Goal: Obtain resource: Download file/media

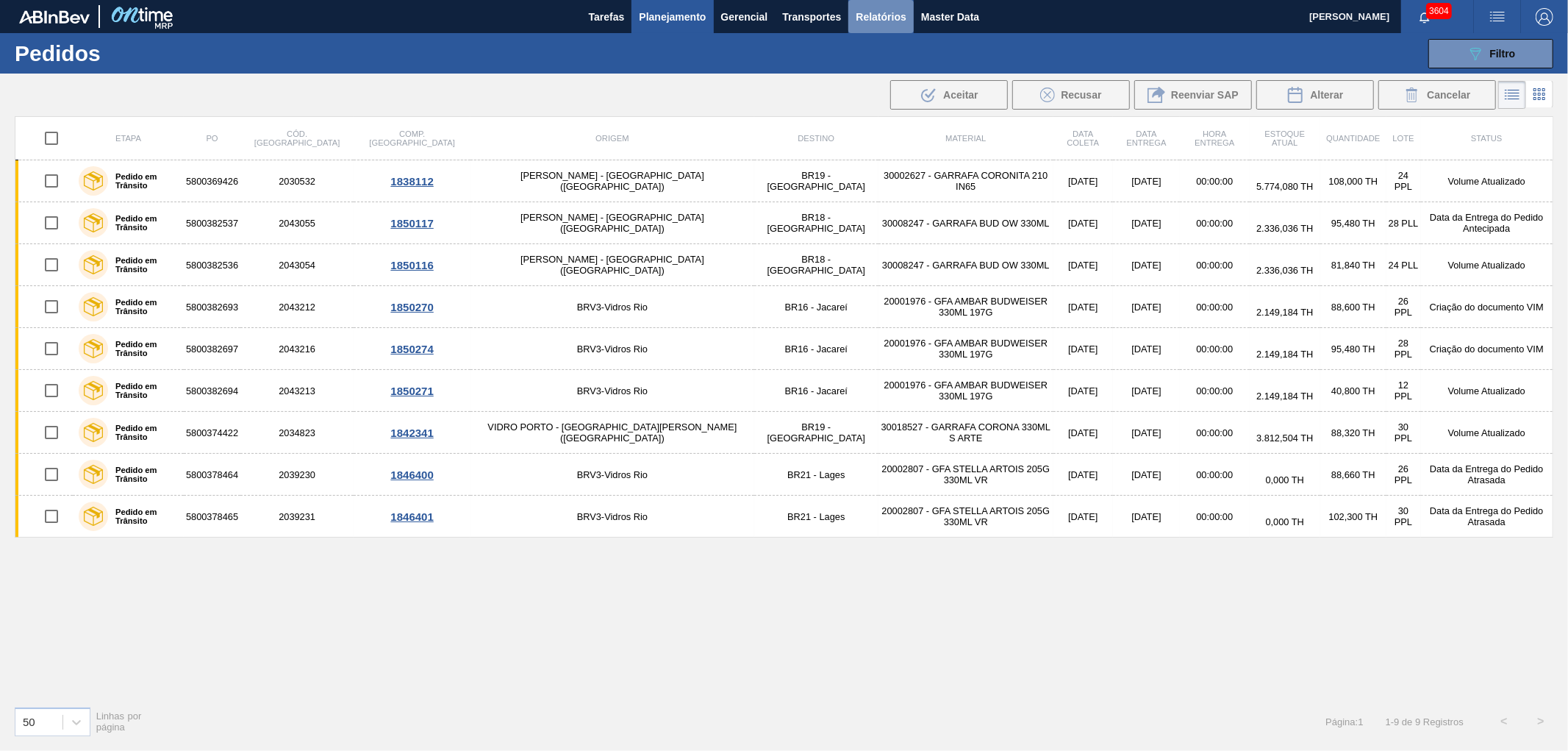
click at [887, 10] on span "Relatórios" at bounding box center [880, 17] width 50 height 18
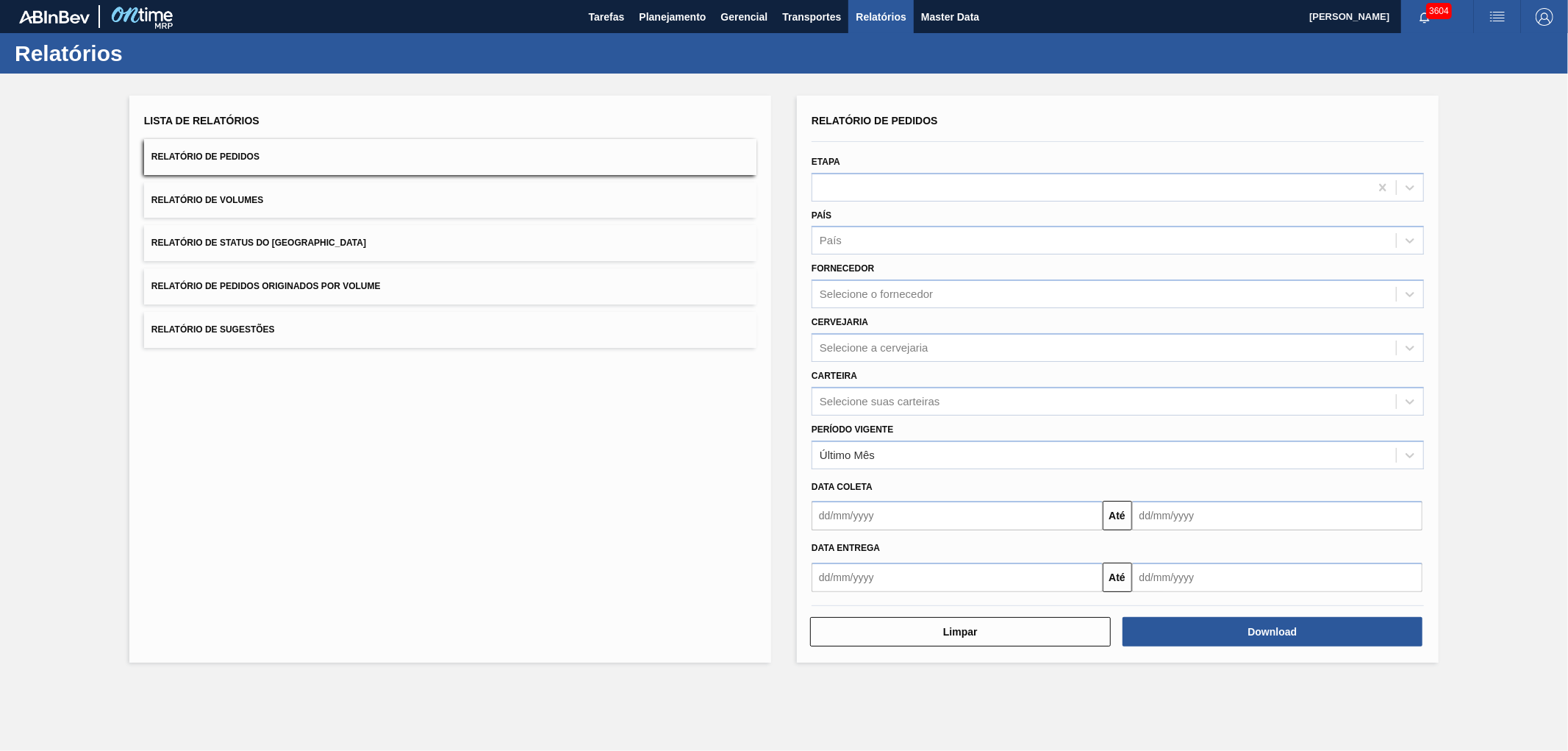
click at [350, 268] on button "Relatório de Pedidos Originados por Volume" at bounding box center [450, 286] width 613 height 36
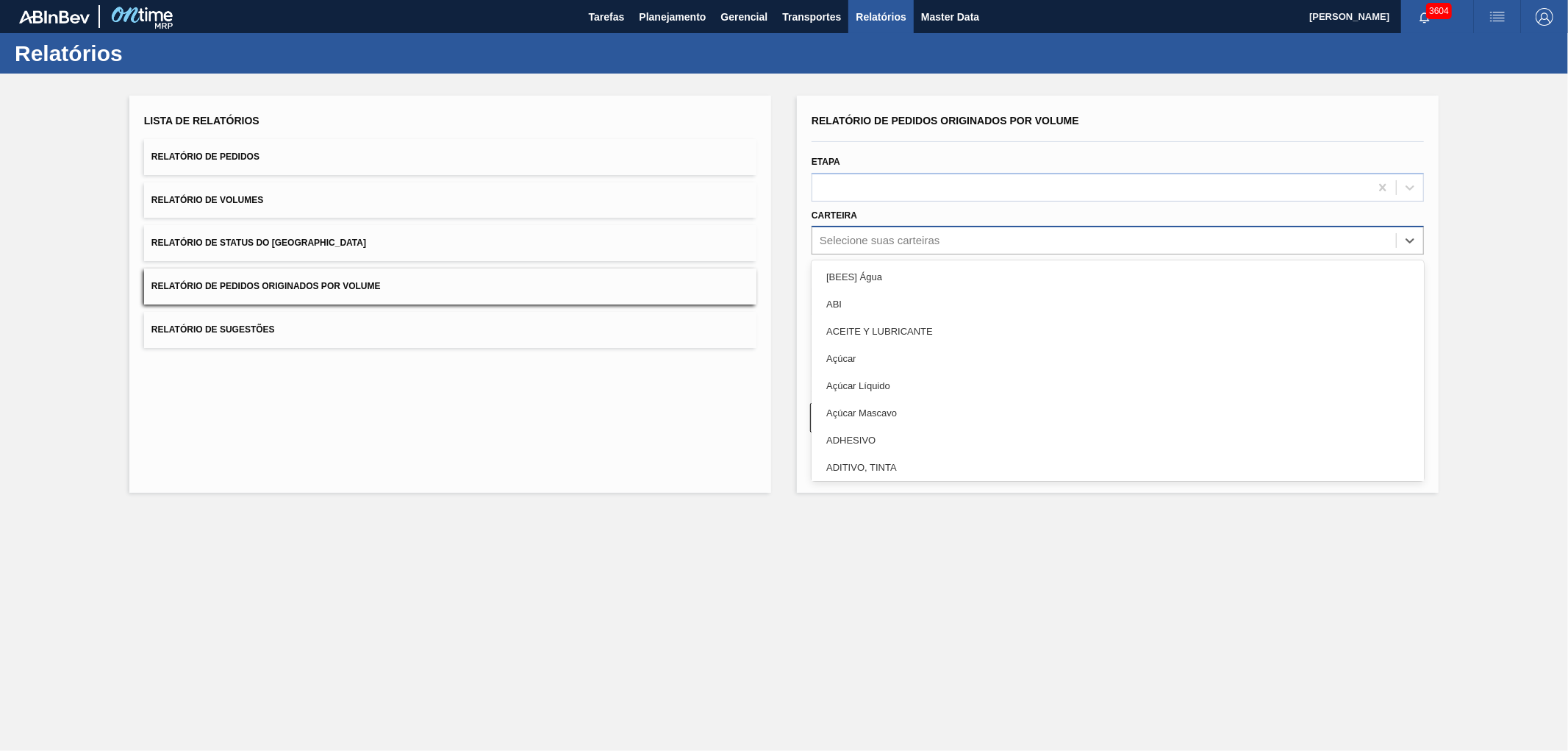
click at [877, 230] on div "Selecione suas carteiras" at bounding box center [1104, 241] width 584 height 22
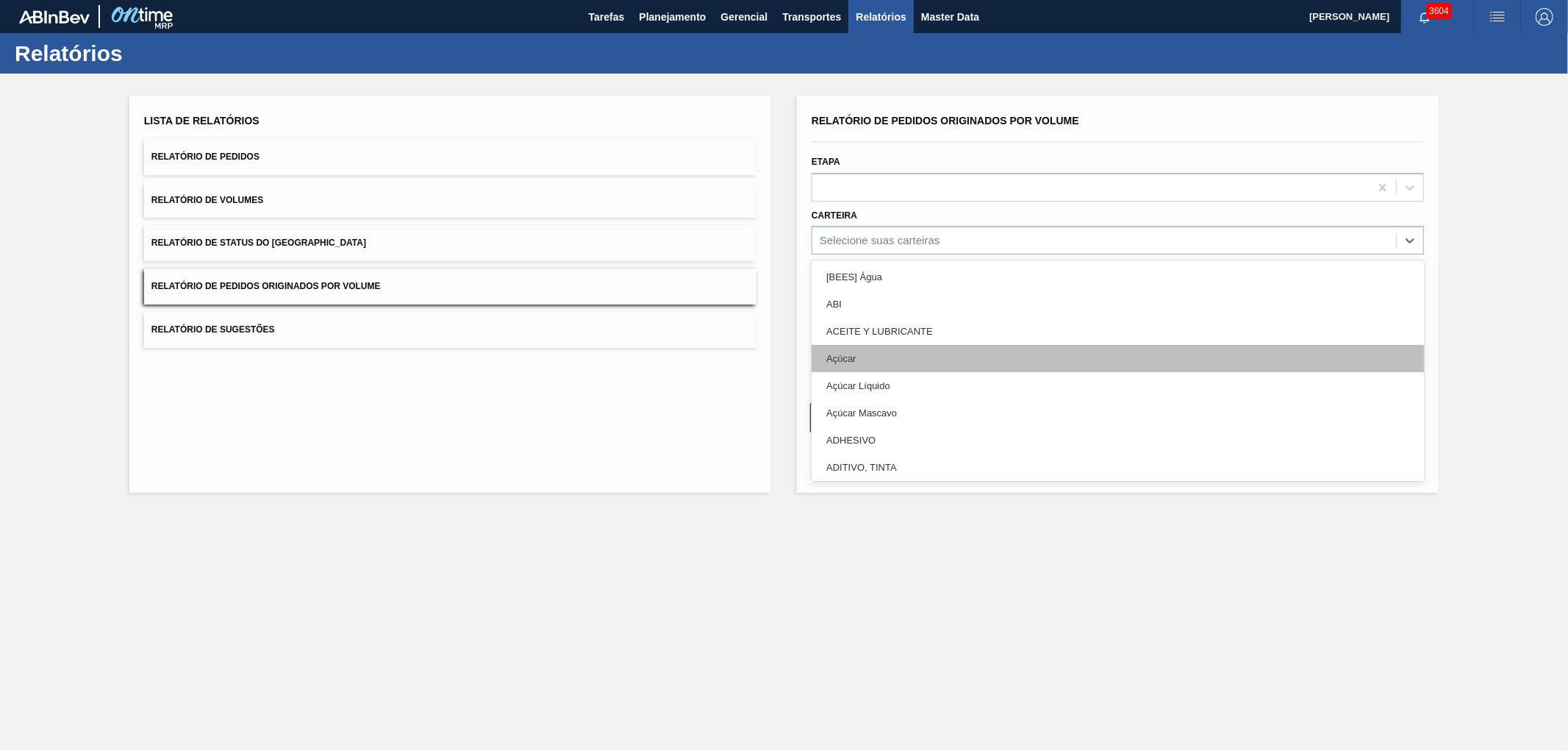
click at [834, 361] on div "Açúcar" at bounding box center [1118, 359] width 613 height 27
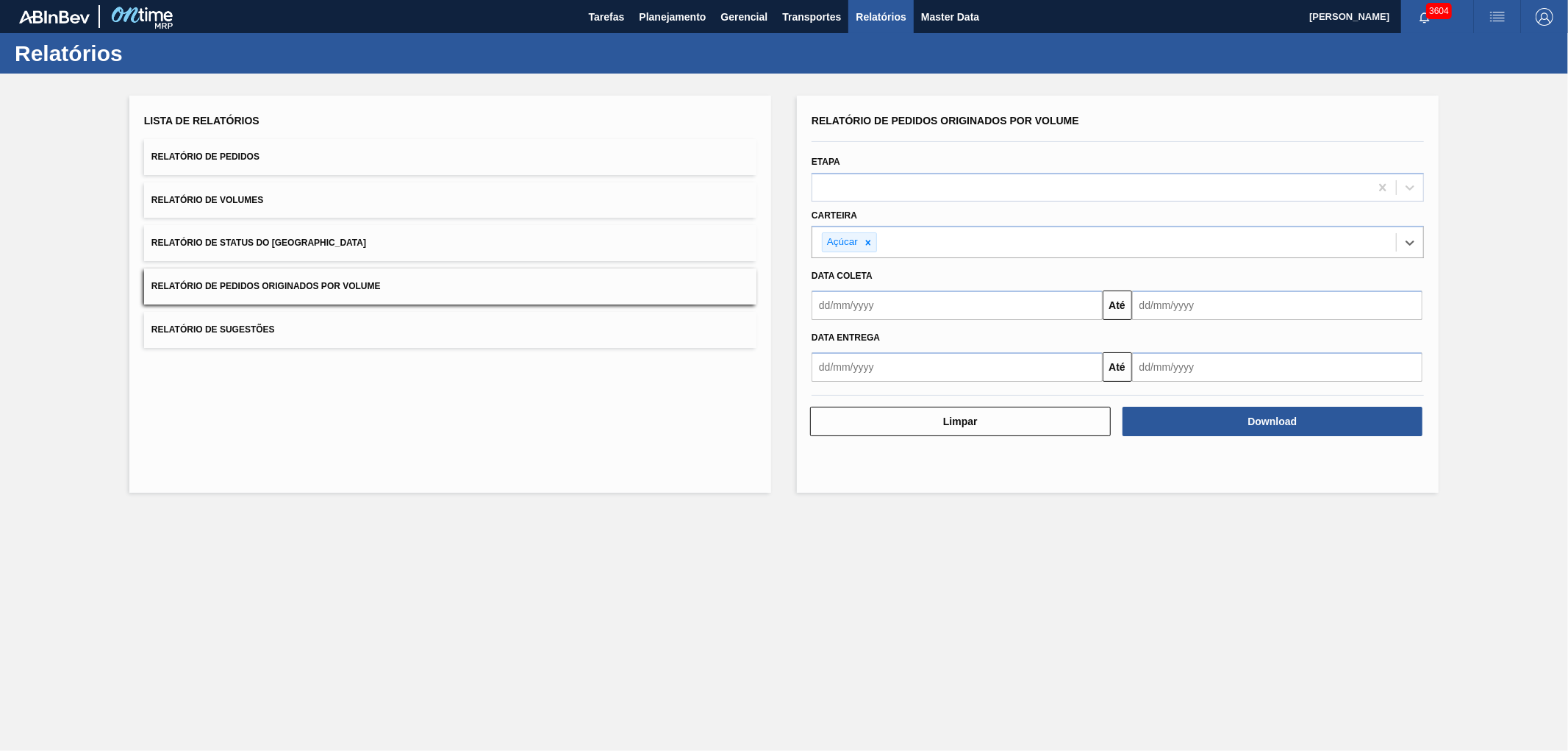
click at [887, 341] on div "Data Entrega" at bounding box center [1118, 338] width 624 height 22
click at [869, 292] on input "text" at bounding box center [957, 305] width 291 height 30
click at [905, 386] on div "1" at bounding box center [900, 388] width 20 height 20
click at [1225, 303] on input "text" at bounding box center [1278, 305] width 291 height 30
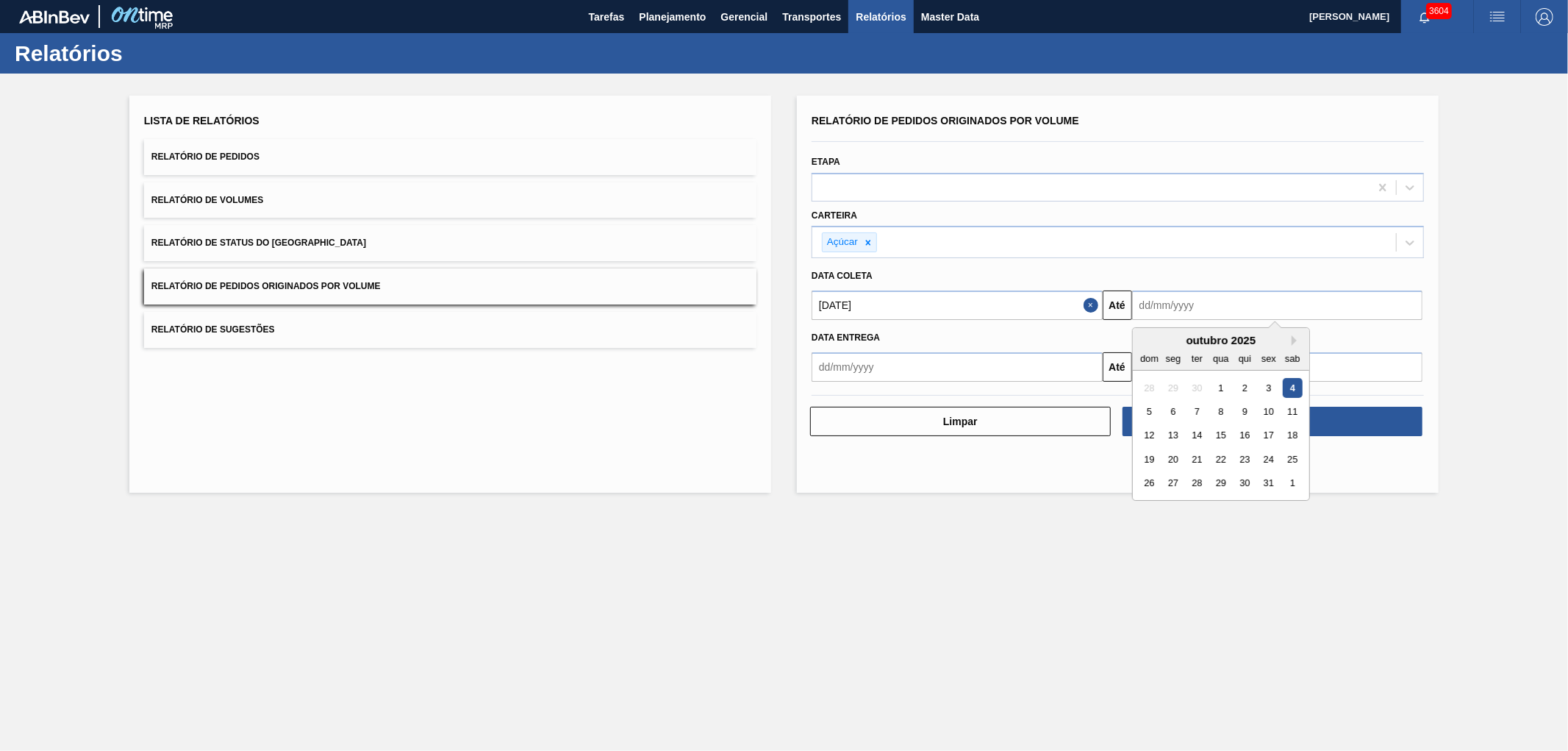
click at [1037, 318] on input "[DATE]" at bounding box center [957, 305] width 291 height 30
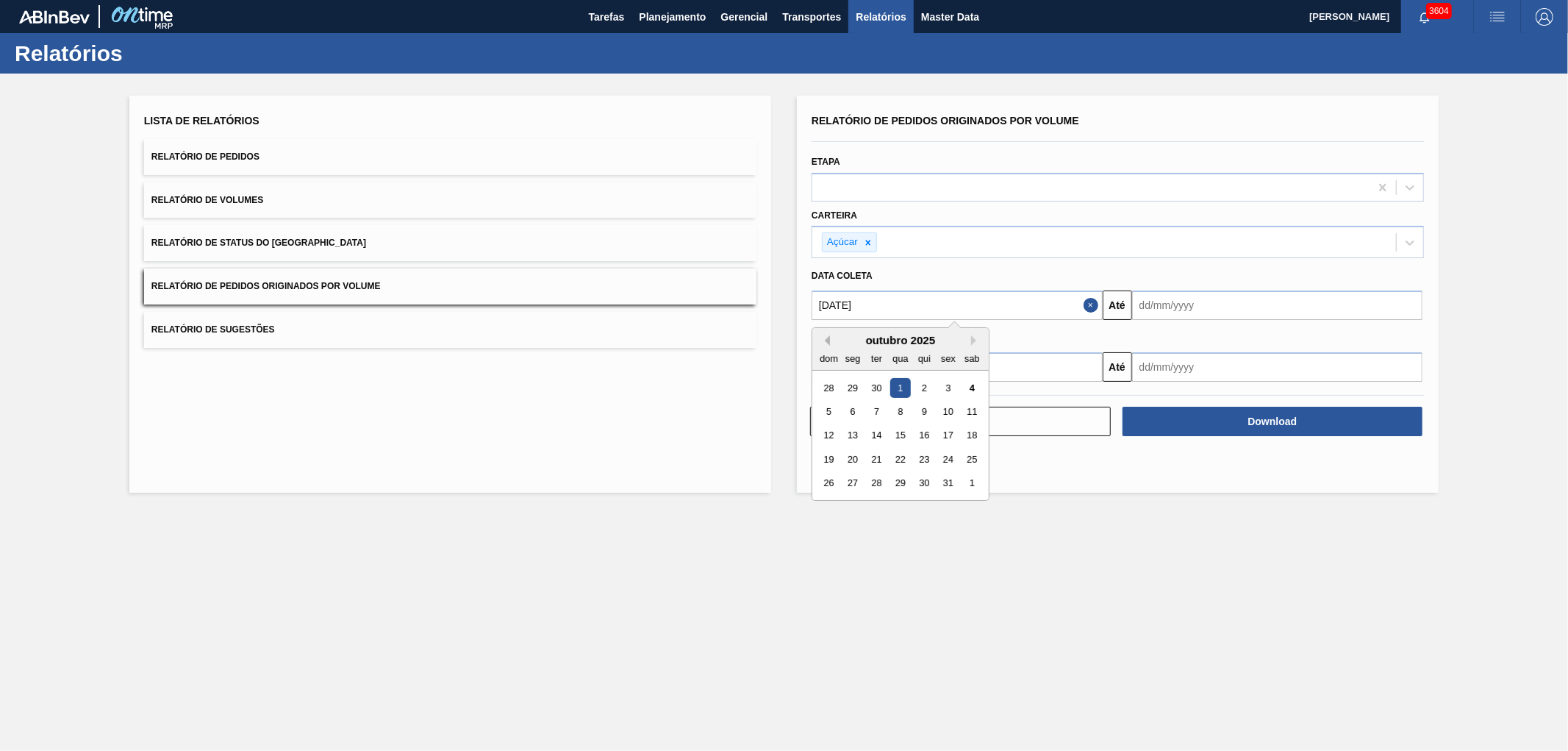
click at [827, 340] on button "Previous Month" at bounding box center [824, 340] width 10 height 10
click at [976, 337] on button "Next Month" at bounding box center [976, 340] width 10 height 10
click at [850, 385] on div "1" at bounding box center [853, 388] width 20 height 20
type input "[DATE]"
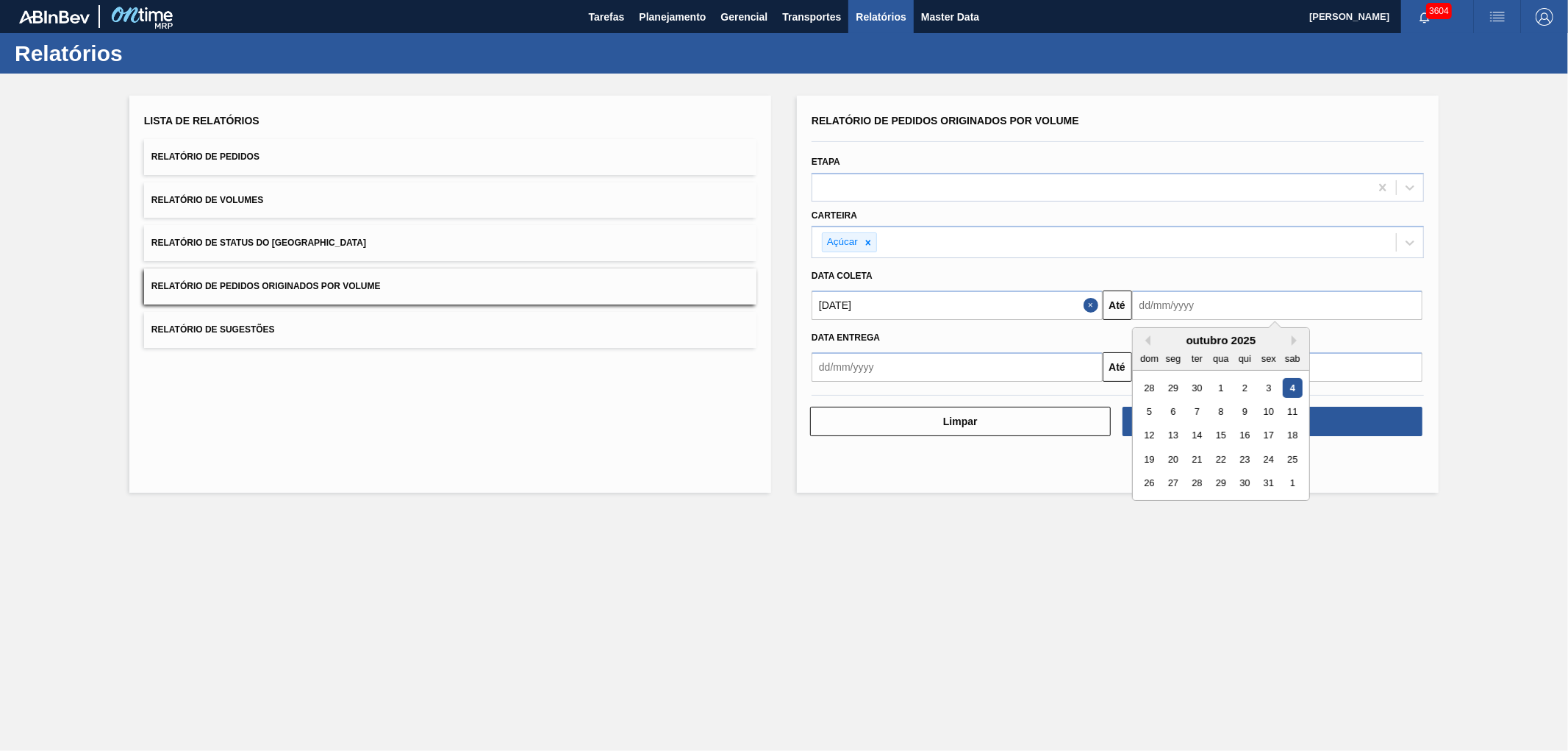
click at [1147, 303] on input "text" at bounding box center [1278, 305] width 291 height 30
click at [1157, 403] on div "5" at bounding box center [1150, 411] width 20 height 20
type input "[DATE]"
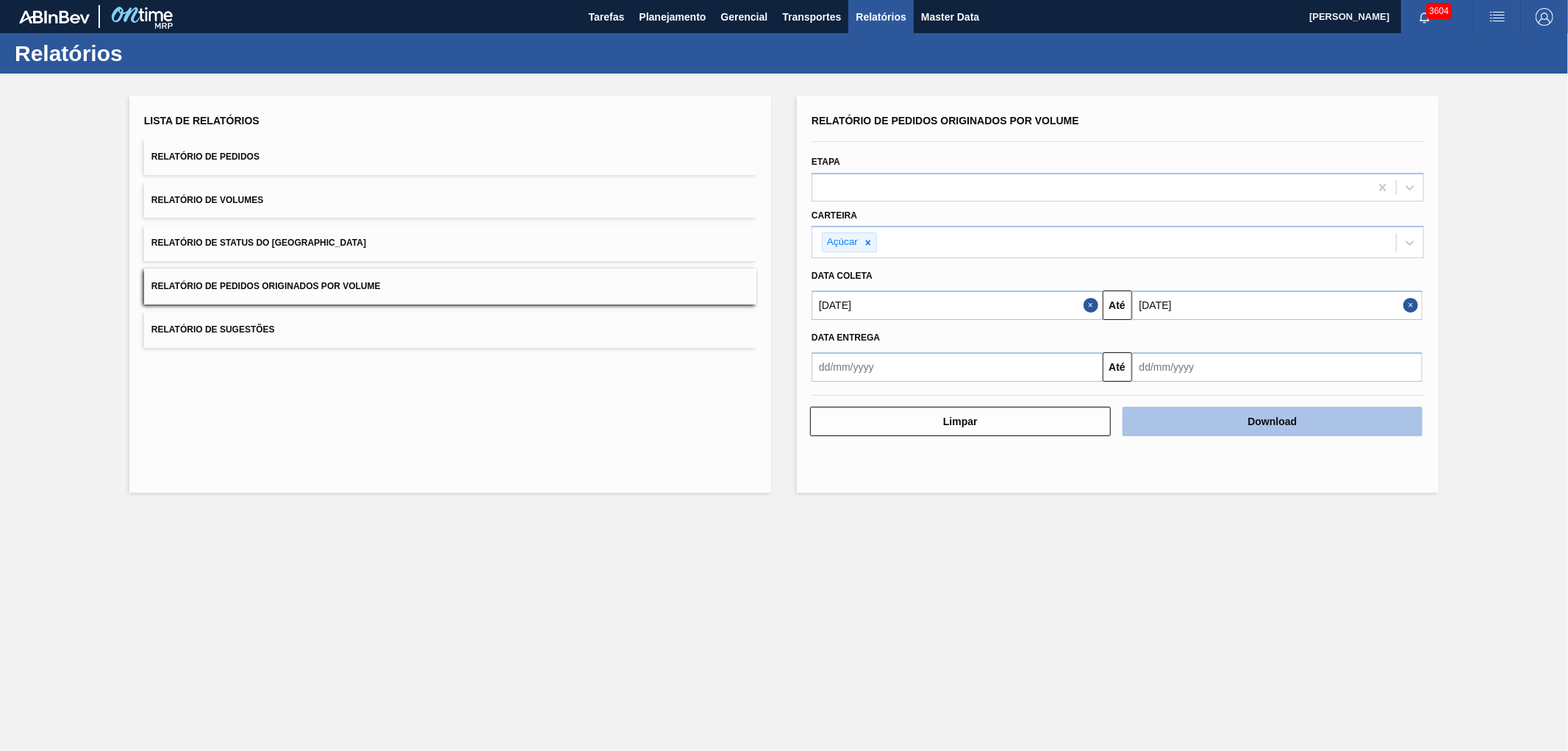
click at [1199, 420] on button "Download" at bounding box center [1272, 421] width 301 height 30
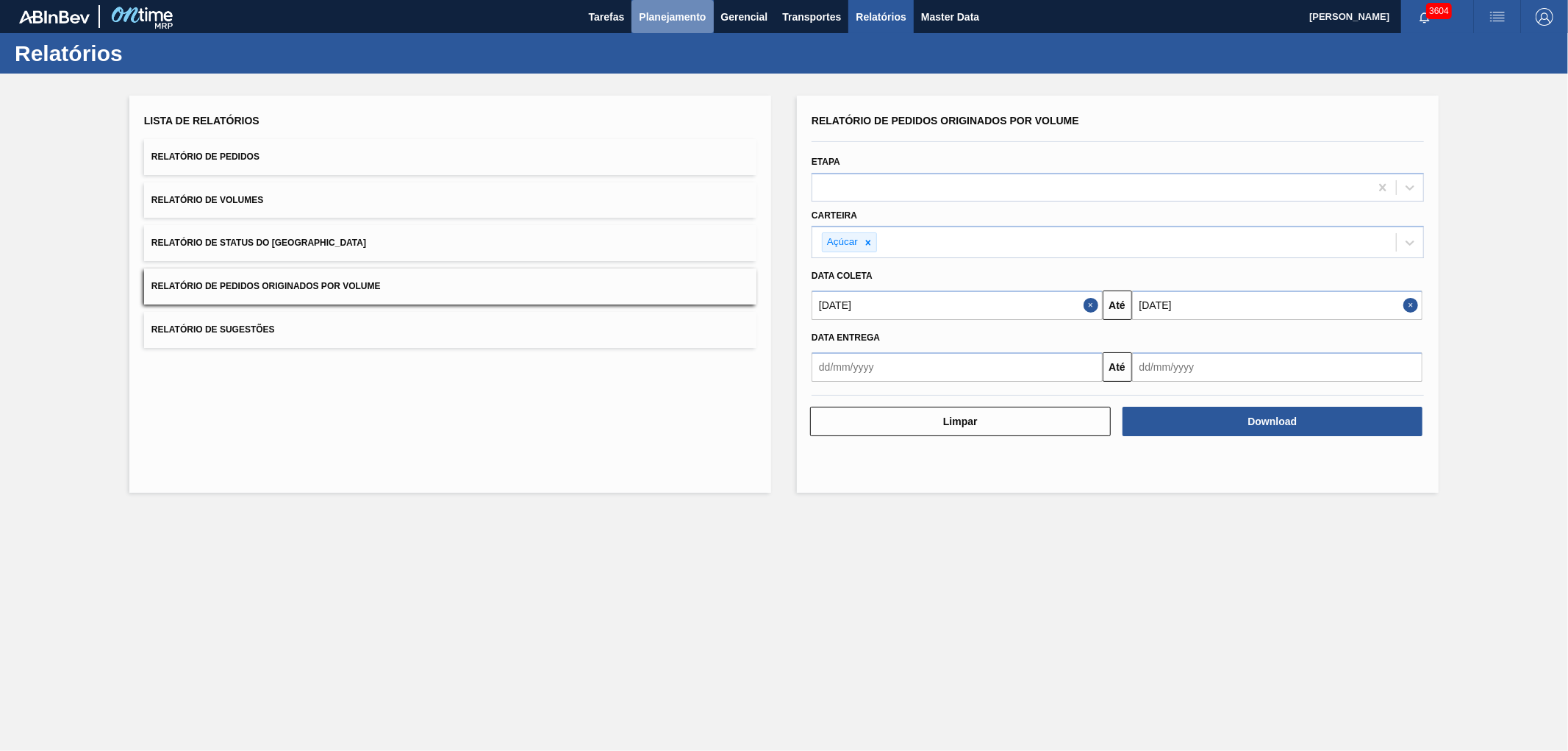
click at [658, 25] on button "Planejamento" at bounding box center [672, 16] width 81 height 33
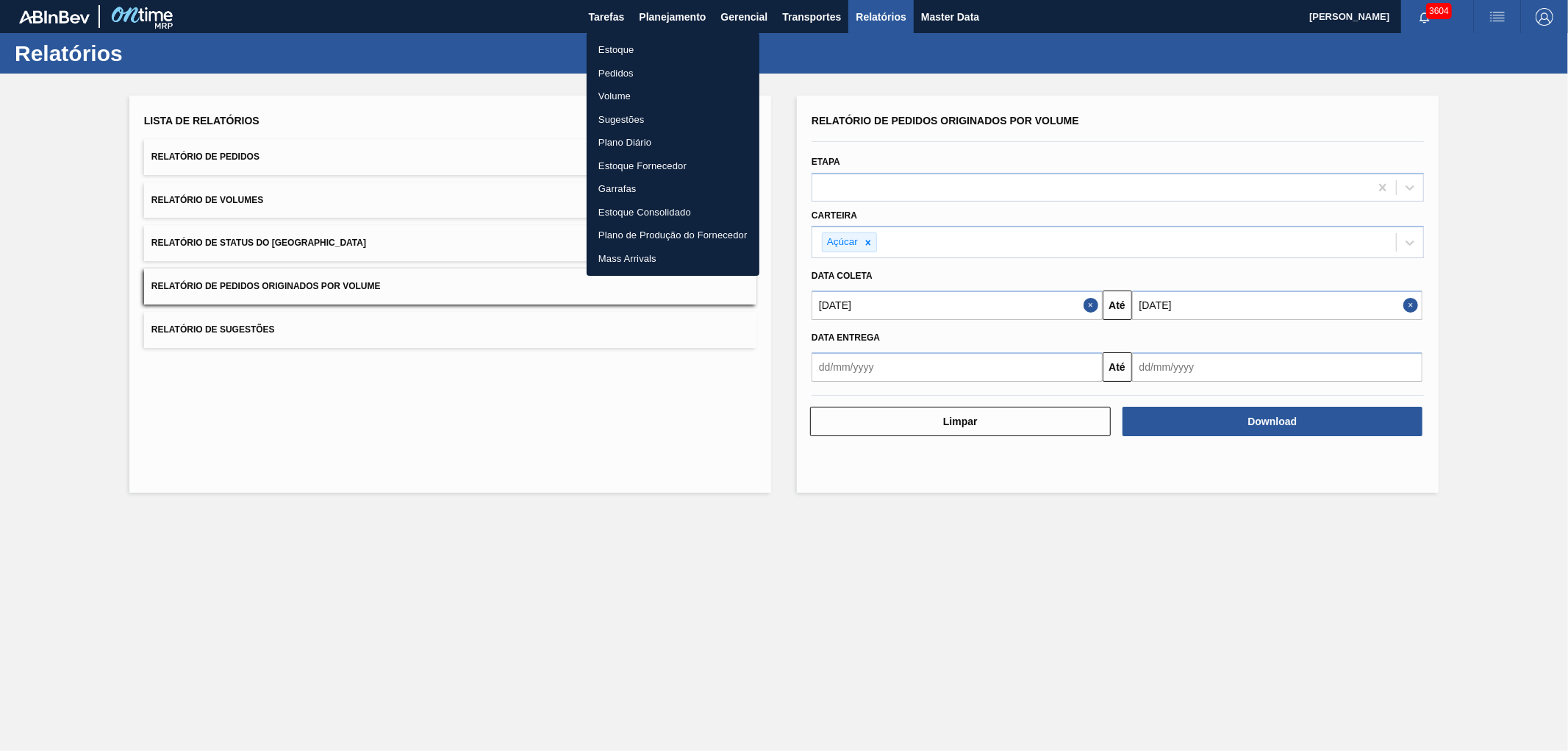
click at [626, 74] on li "Pedidos" at bounding box center [672, 73] width 173 height 23
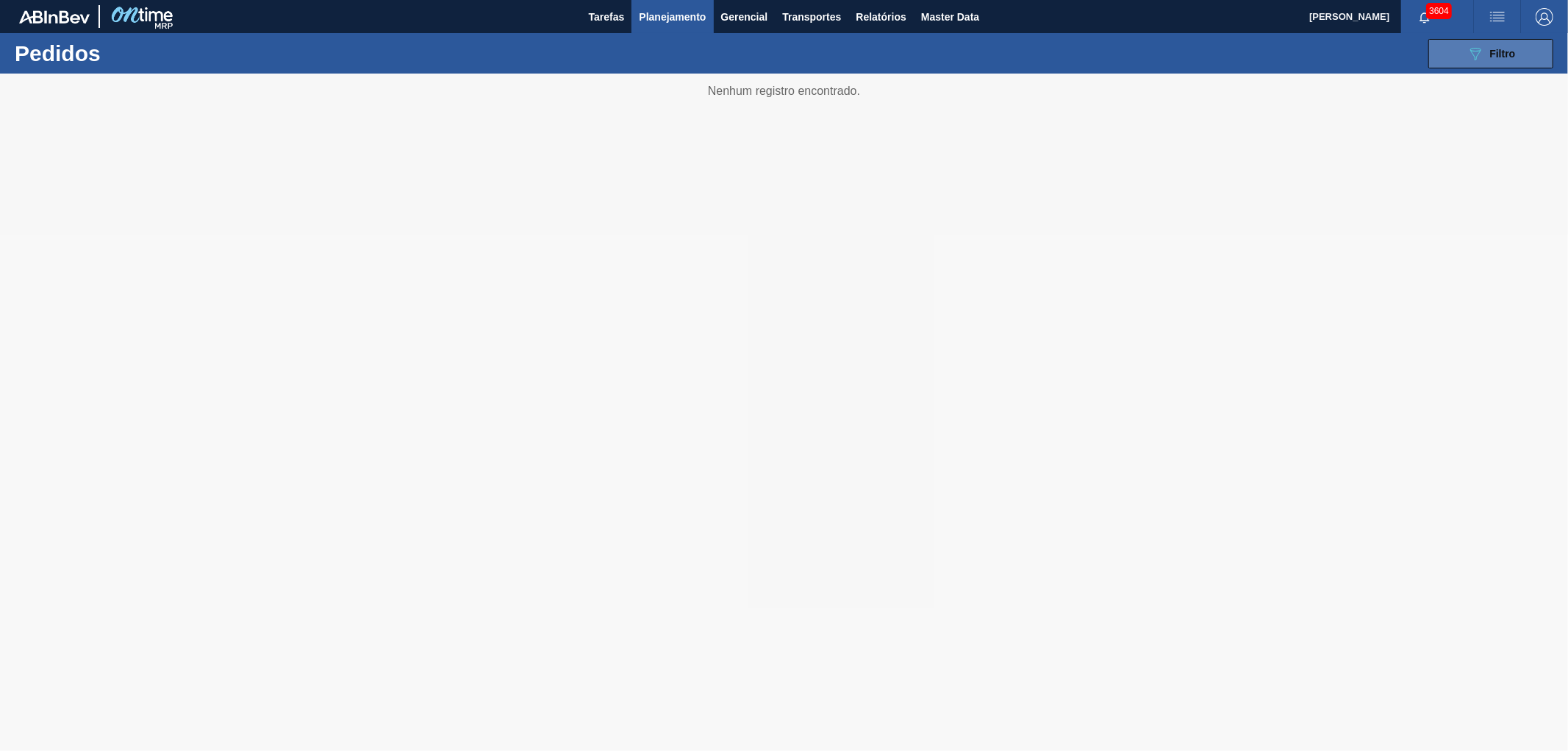
click at [1512, 52] on span "Filtro" at bounding box center [1503, 53] width 25 height 12
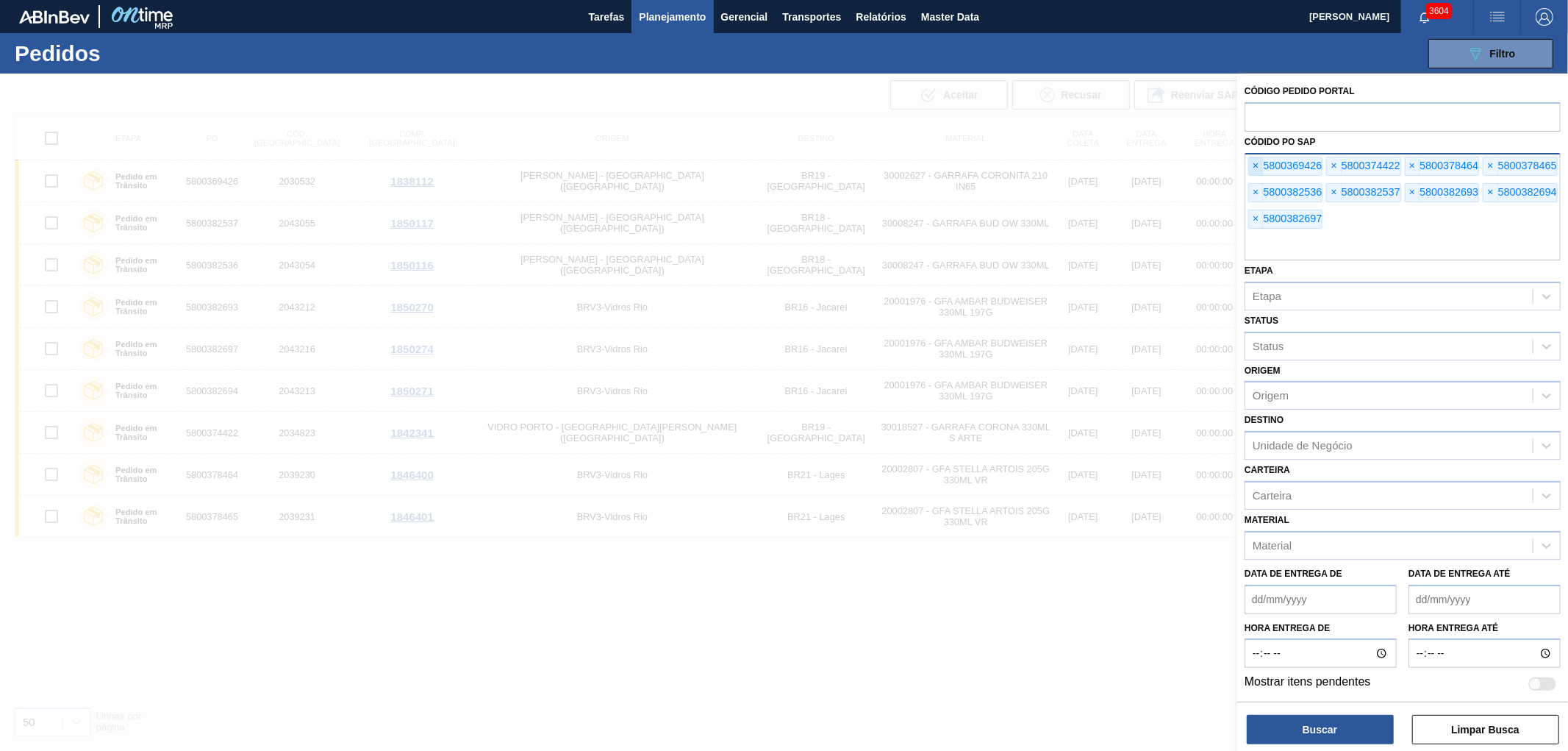
click at [1251, 159] on span "×" at bounding box center [1255, 166] width 14 height 18
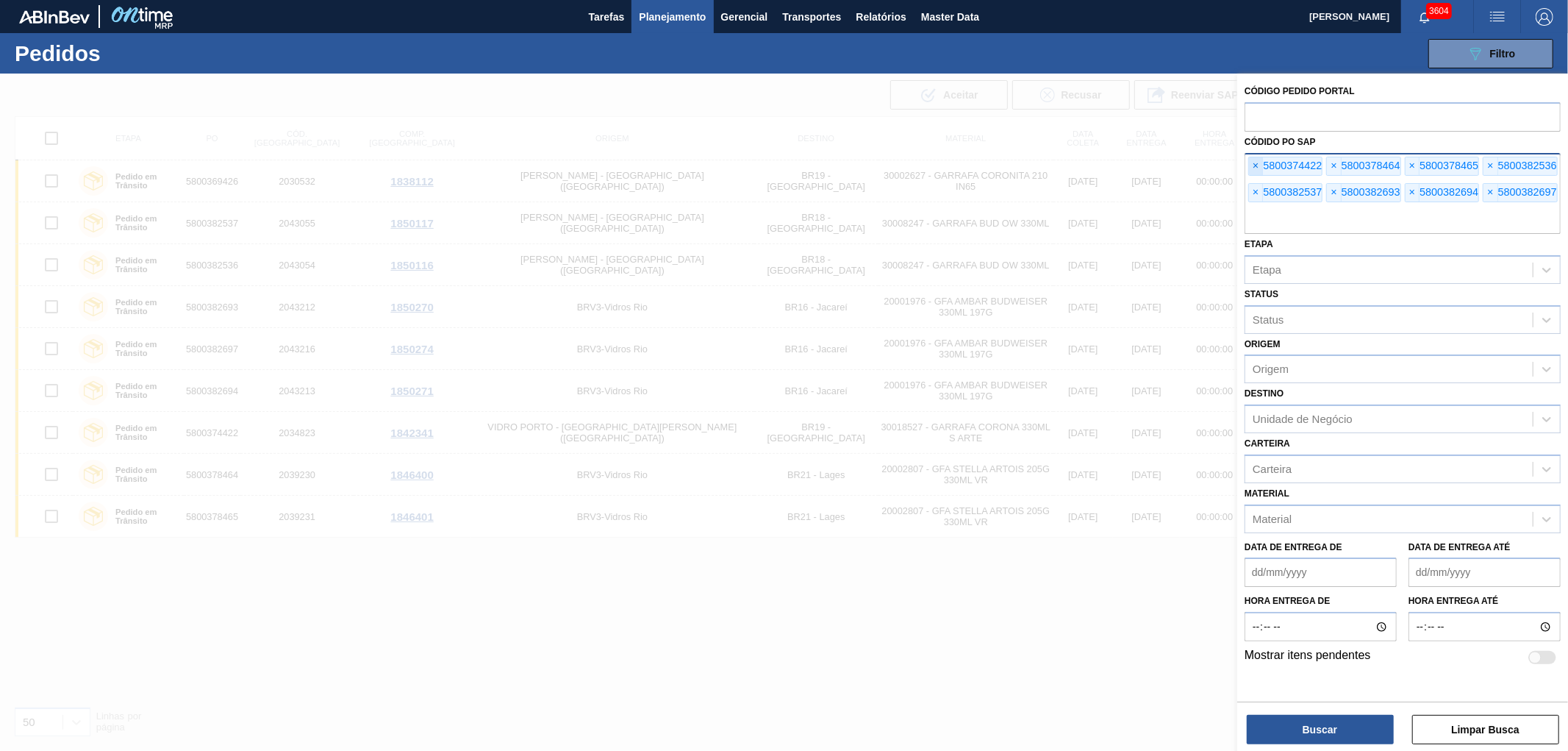
click at [1251, 159] on span "×" at bounding box center [1255, 166] width 14 height 18
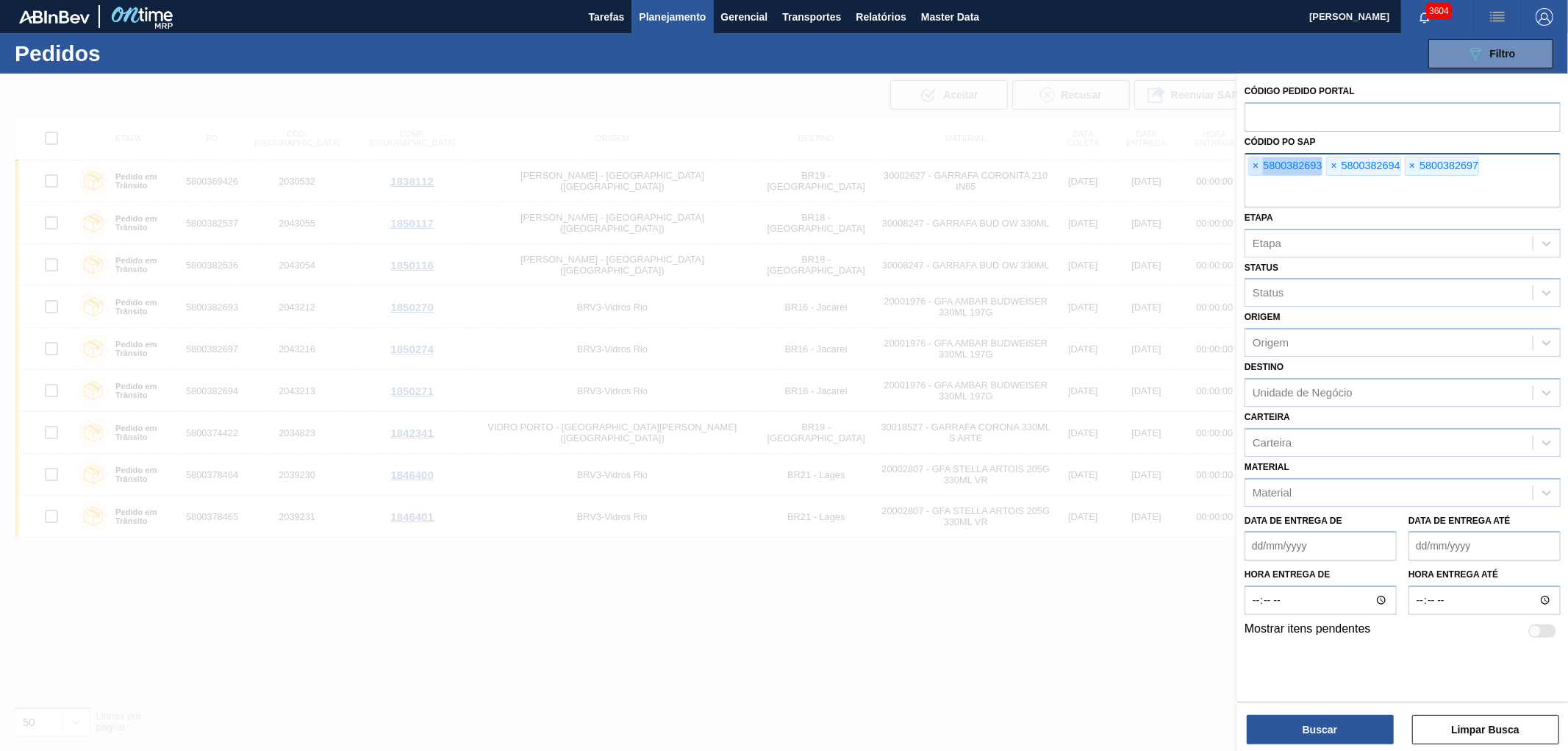
click at [1251, 159] on span "×" at bounding box center [1255, 166] width 14 height 18
paste input "text"
click at [1285, 723] on button "Buscar" at bounding box center [1320, 729] width 147 height 30
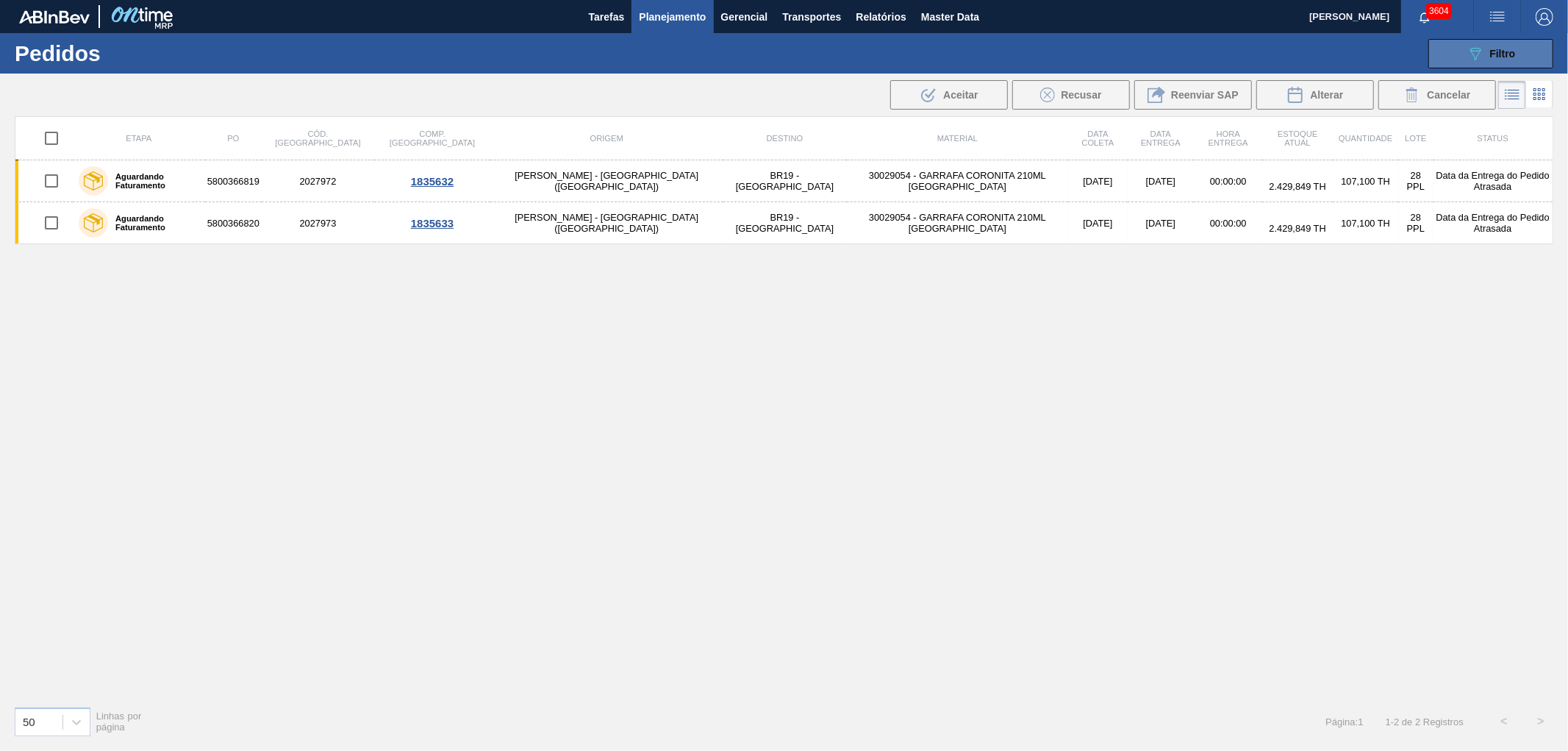
click at [1469, 57] on icon "089F7B8B-B2A5-4AFE-B5C0-19BA573D28AC" at bounding box center [1476, 54] width 18 height 18
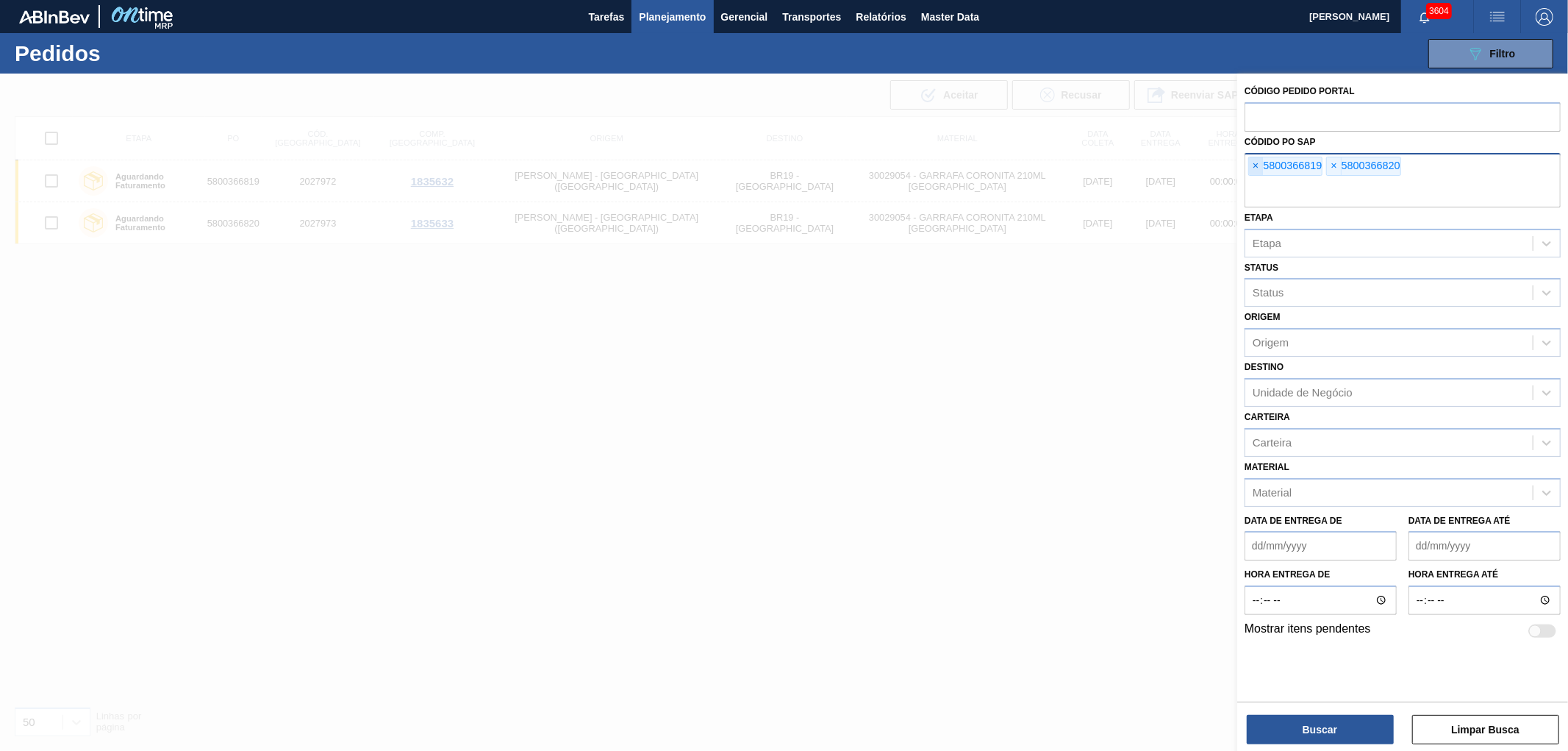
click at [1252, 172] on span "×" at bounding box center [1255, 166] width 14 height 18
click at [1252, 179] on input "text" at bounding box center [1403, 192] width 316 height 28
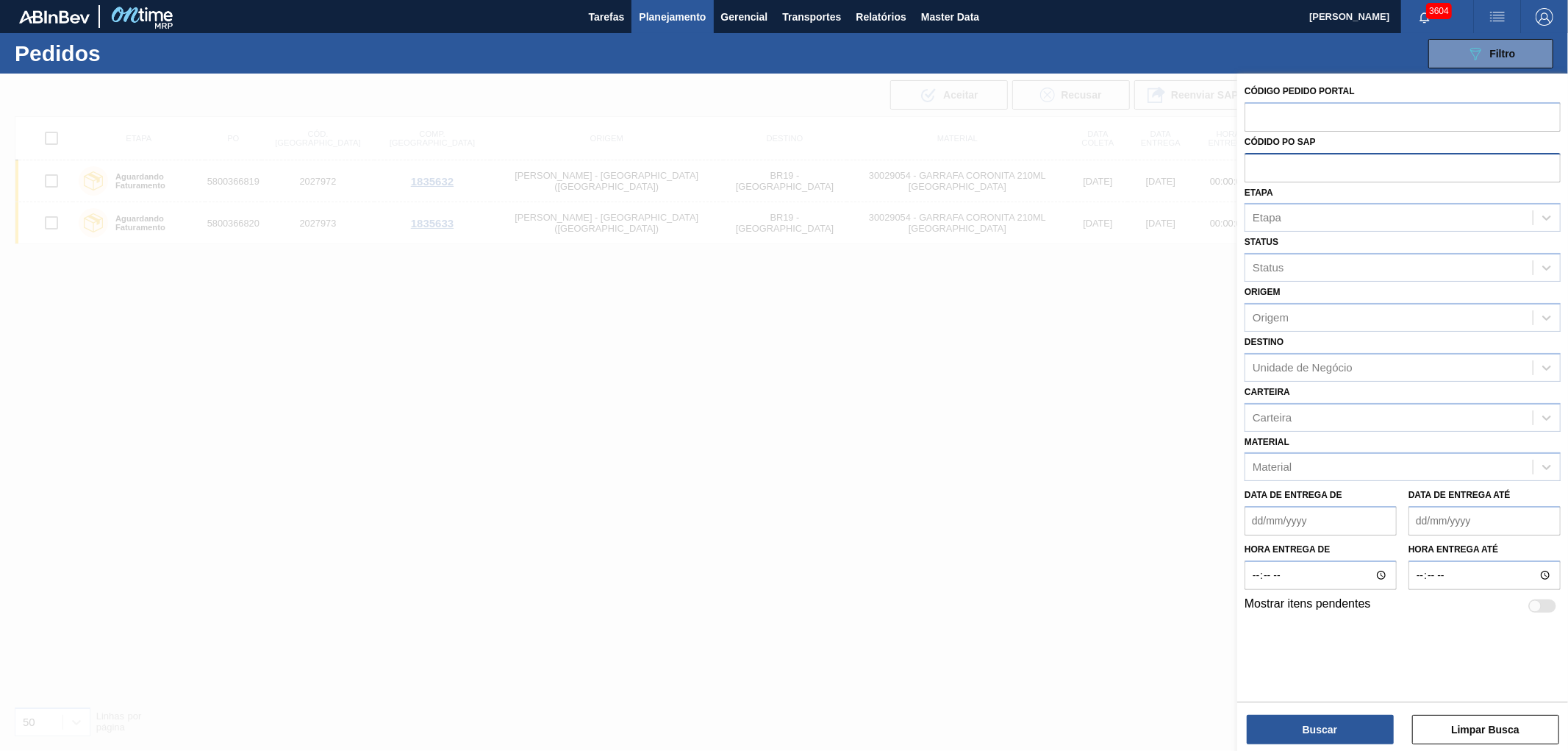
paste input "5800378534"
type input "5800378534"
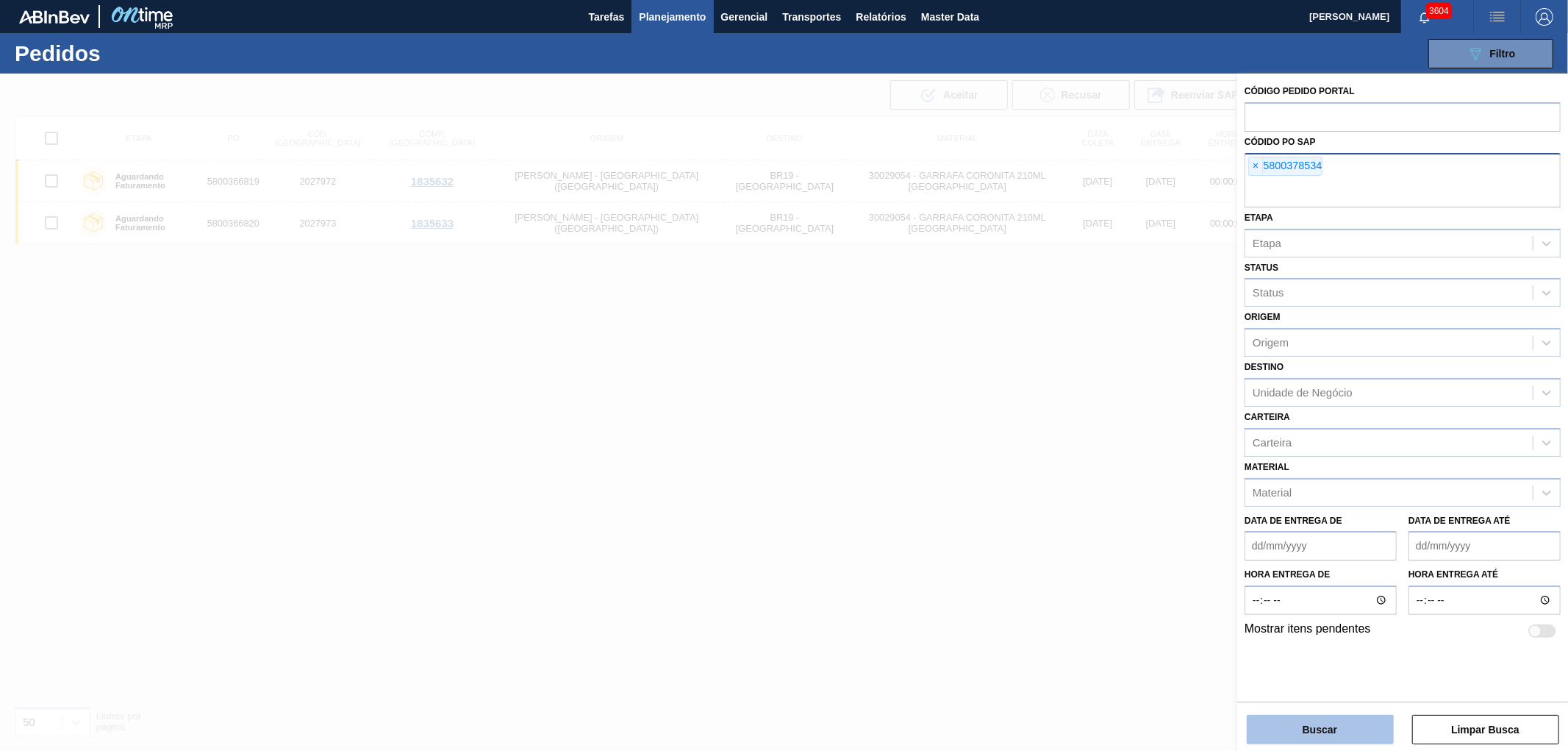
click at [1296, 730] on button "Buscar" at bounding box center [1320, 729] width 147 height 30
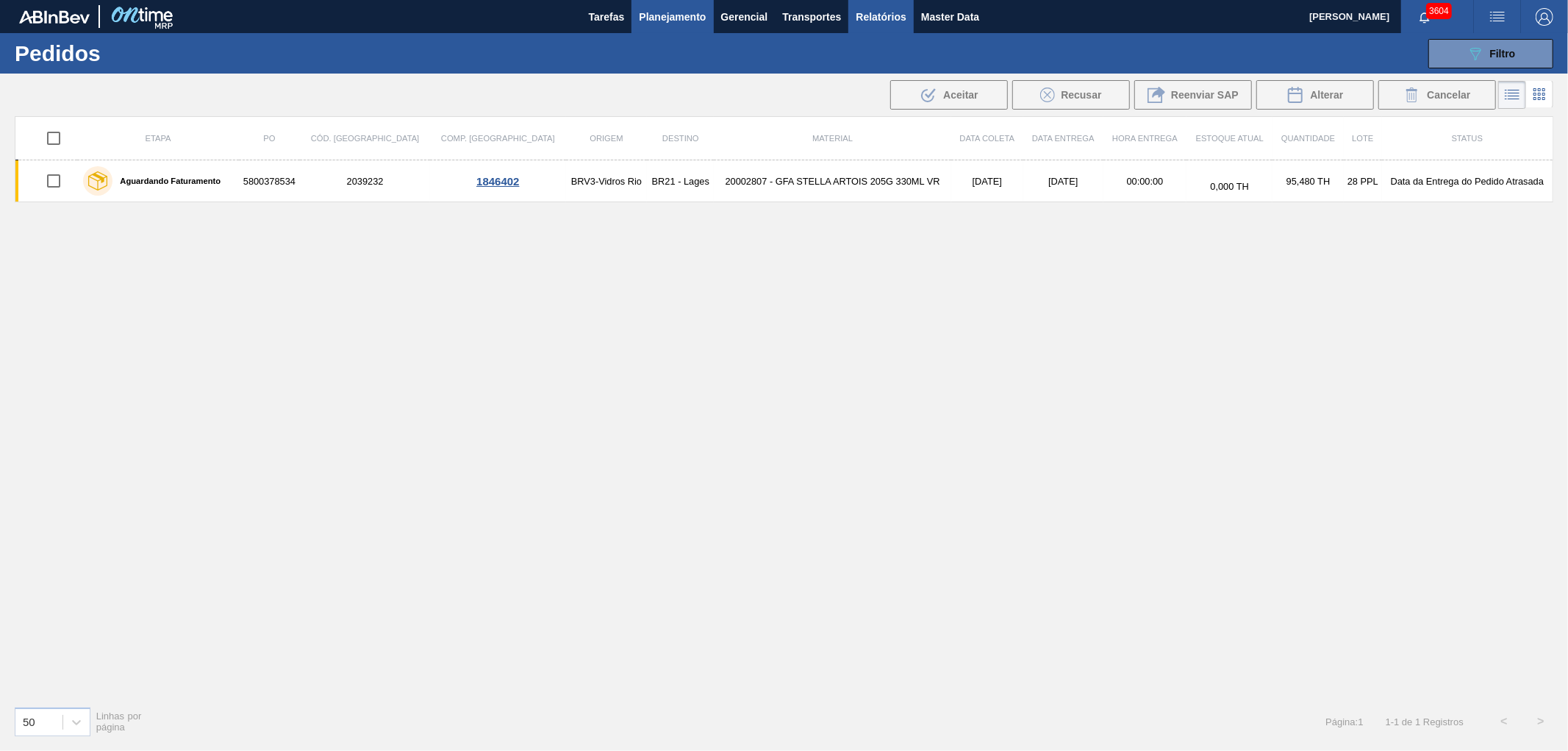
click at [857, 30] on button "Relatórios" at bounding box center [881, 16] width 65 height 33
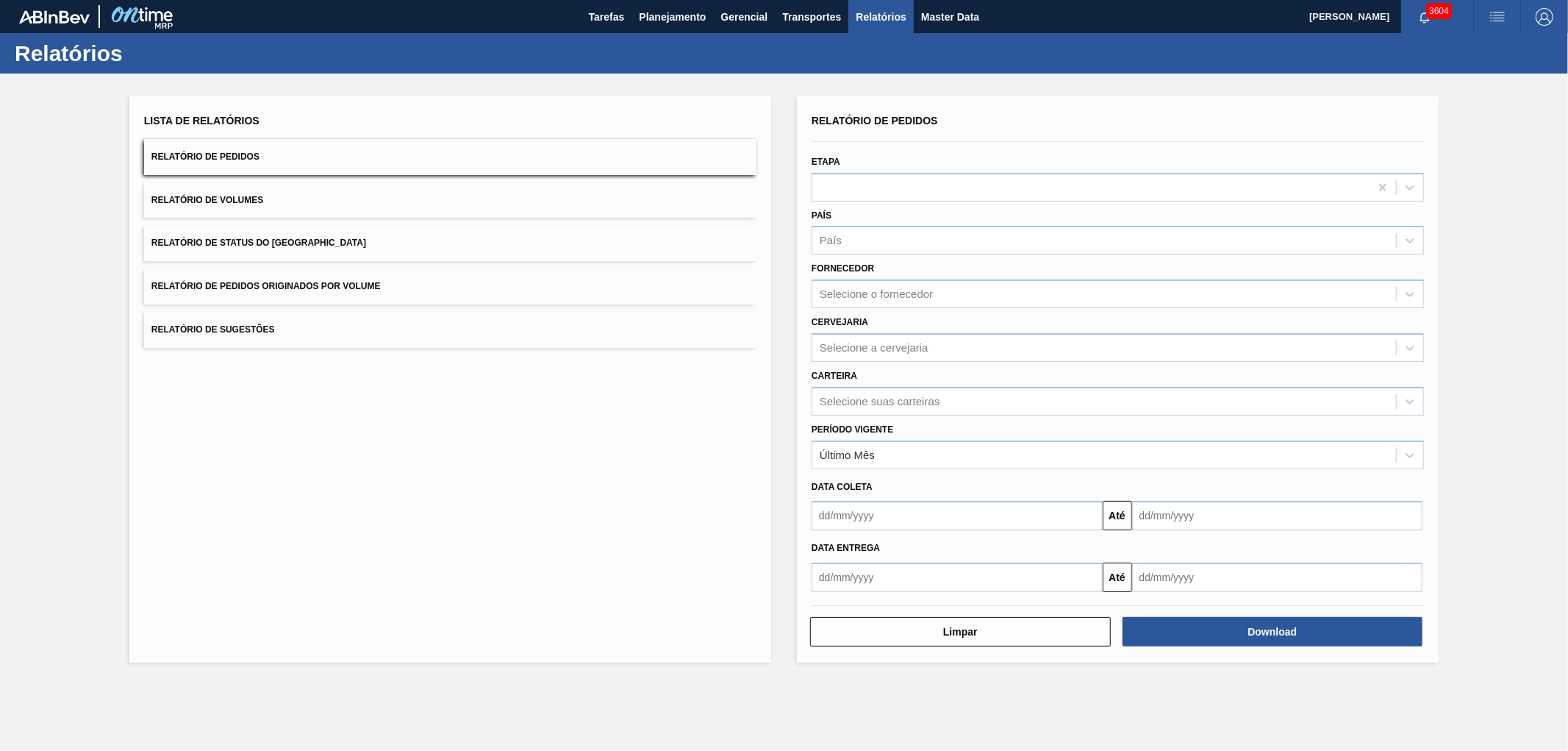
click at [258, 293] on button "Relatório de Pedidos Originados por Volume" at bounding box center [450, 286] width 613 height 36
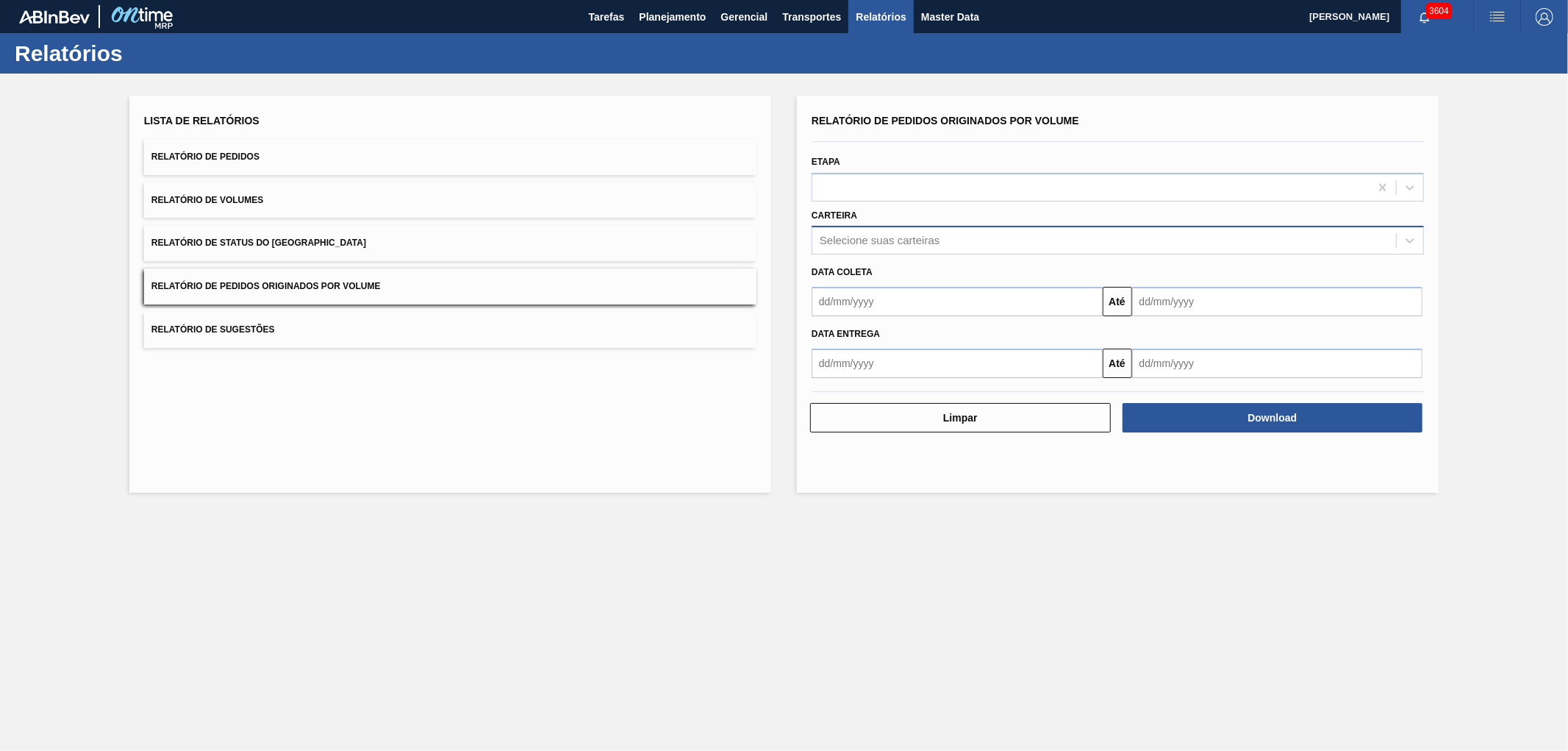
click at [893, 239] on div "Selecione suas carteiras" at bounding box center [879, 241] width 120 height 13
type input "VIDRO"
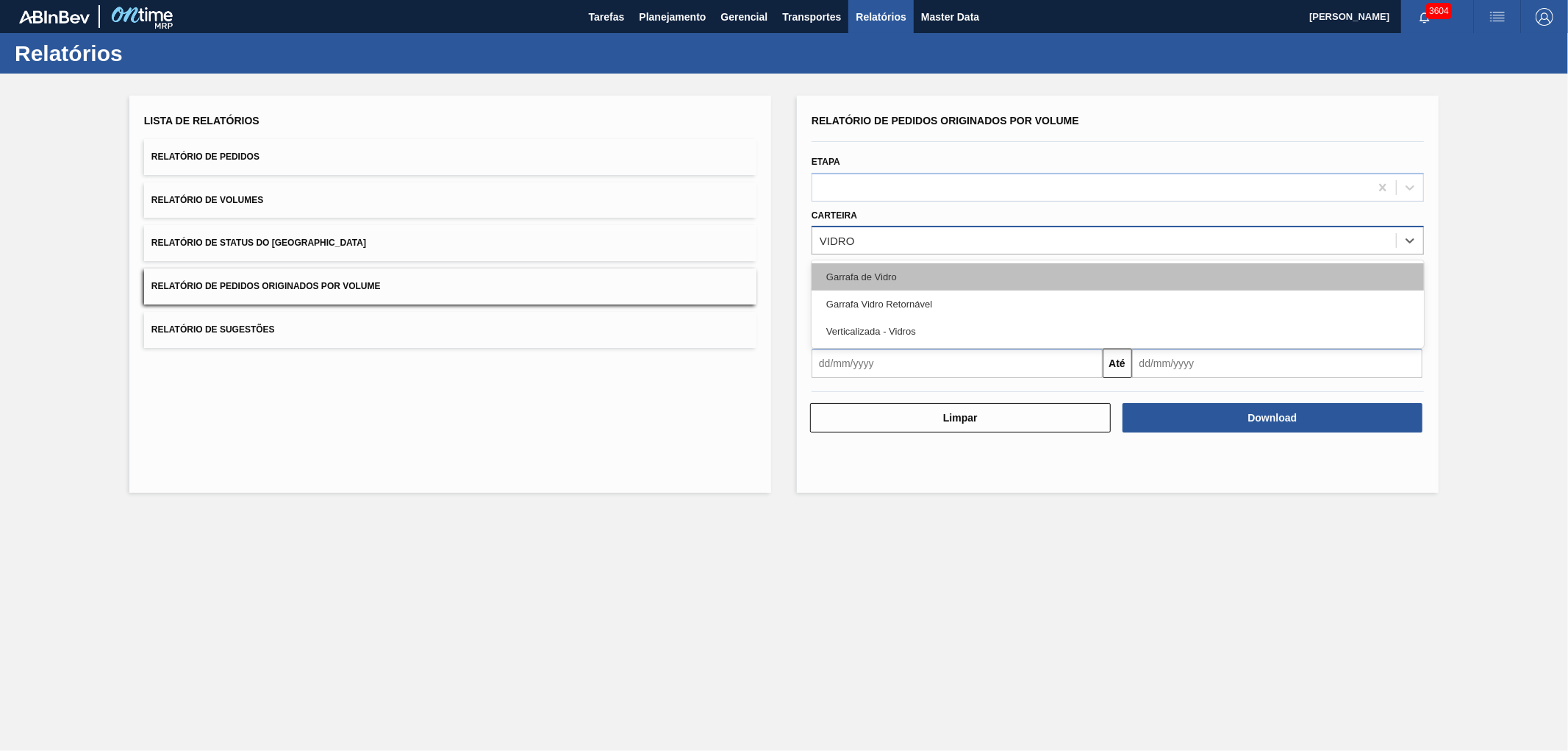
click at [880, 266] on div "Garrafa de Vidro" at bounding box center [1118, 277] width 613 height 27
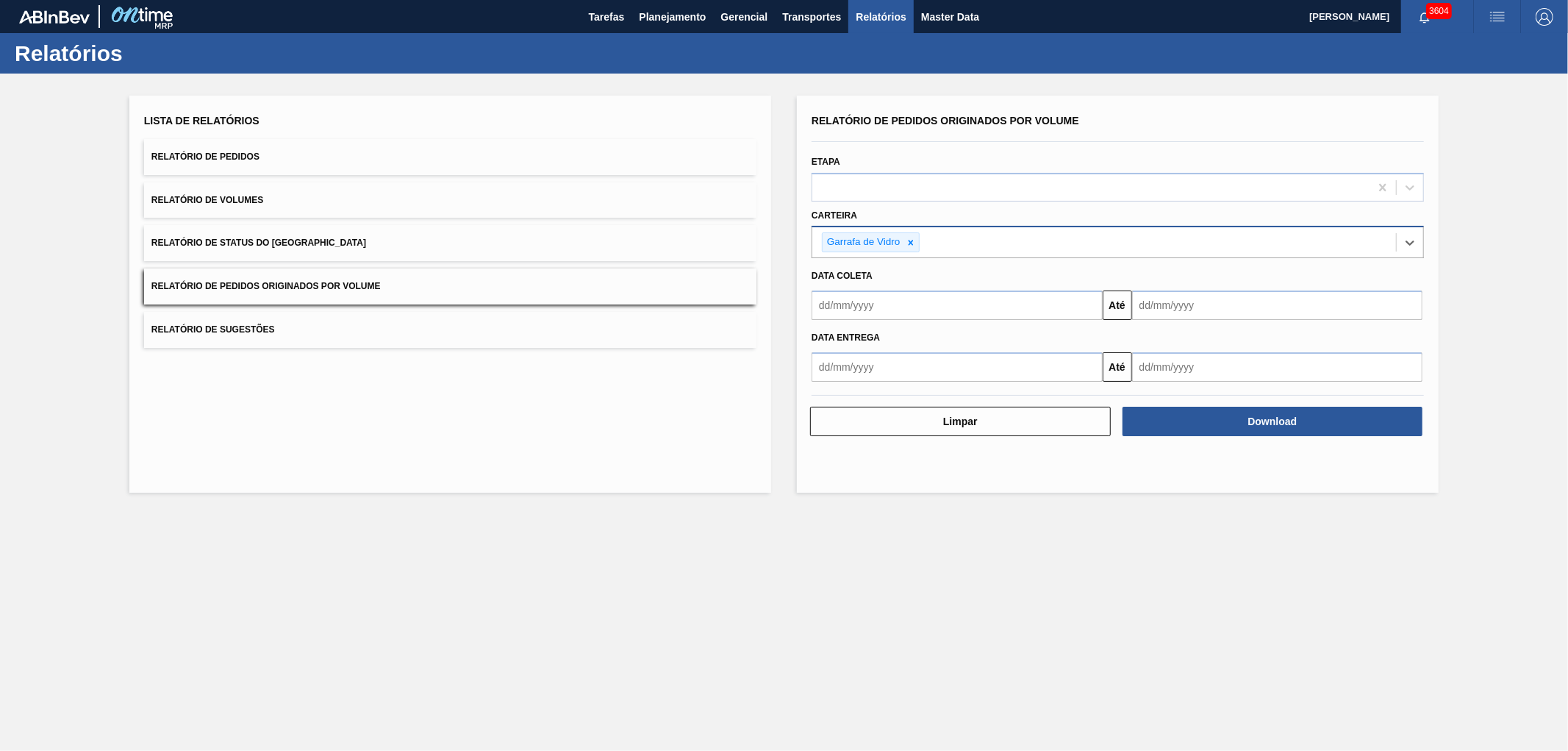
click at [890, 282] on div "Data coleta" at bounding box center [1118, 277] width 624 height 22
click at [880, 324] on div "Data Entrega" at bounding box center [1118, 336] width 624 height 25
click at [878, 310] on input "text" at bounding box center [957, 305] width 291 height 30
click at [821, 341] on button "Previous Month" at bounding box center [824, 340] width 10 height 10
click at [822, 341] on button "Previous Month" at bounding box center [824, 340] width 10 height 10
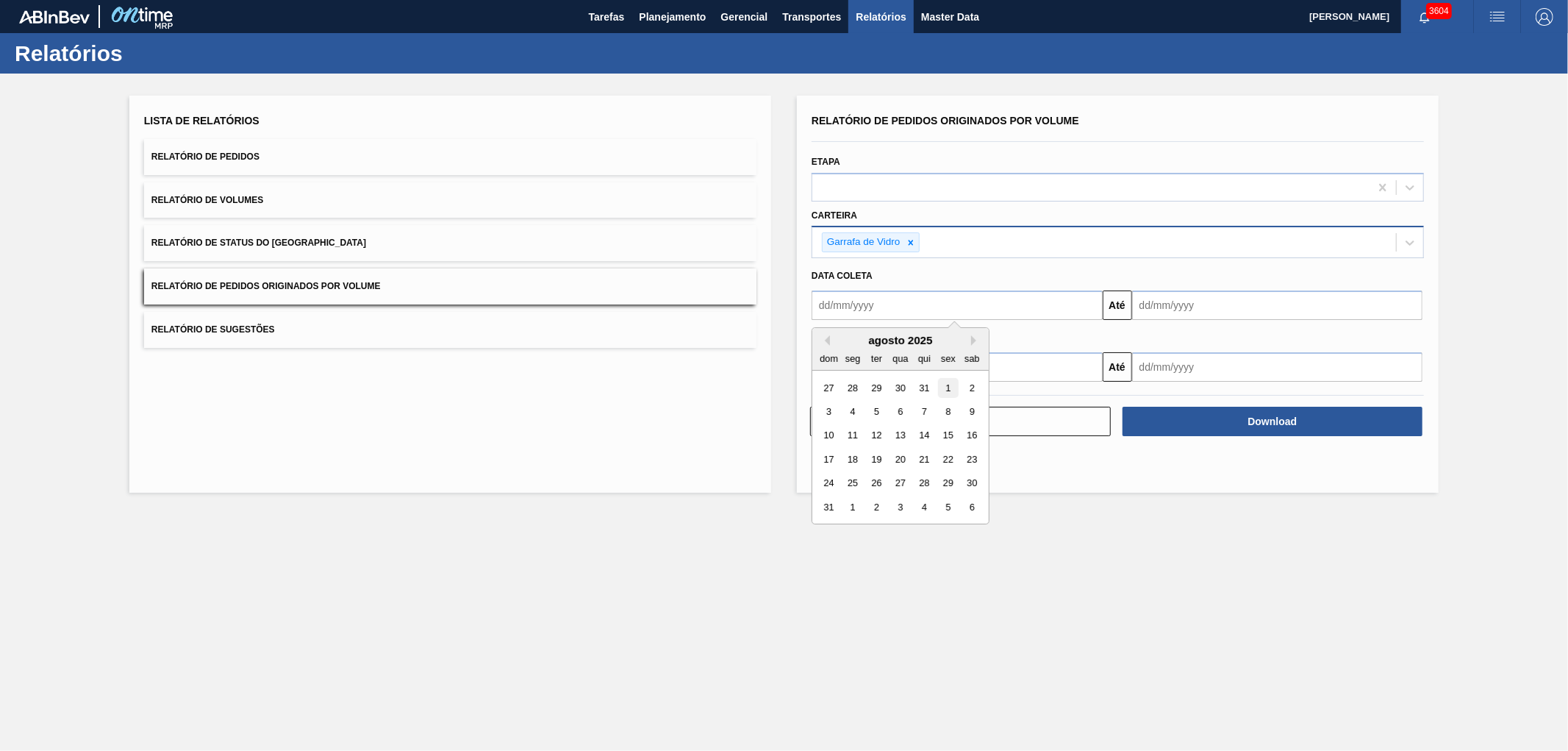
click at [953, 396] on div "1" at bounding box center [948, 388] width 20 height 20
type input "[DATE]"
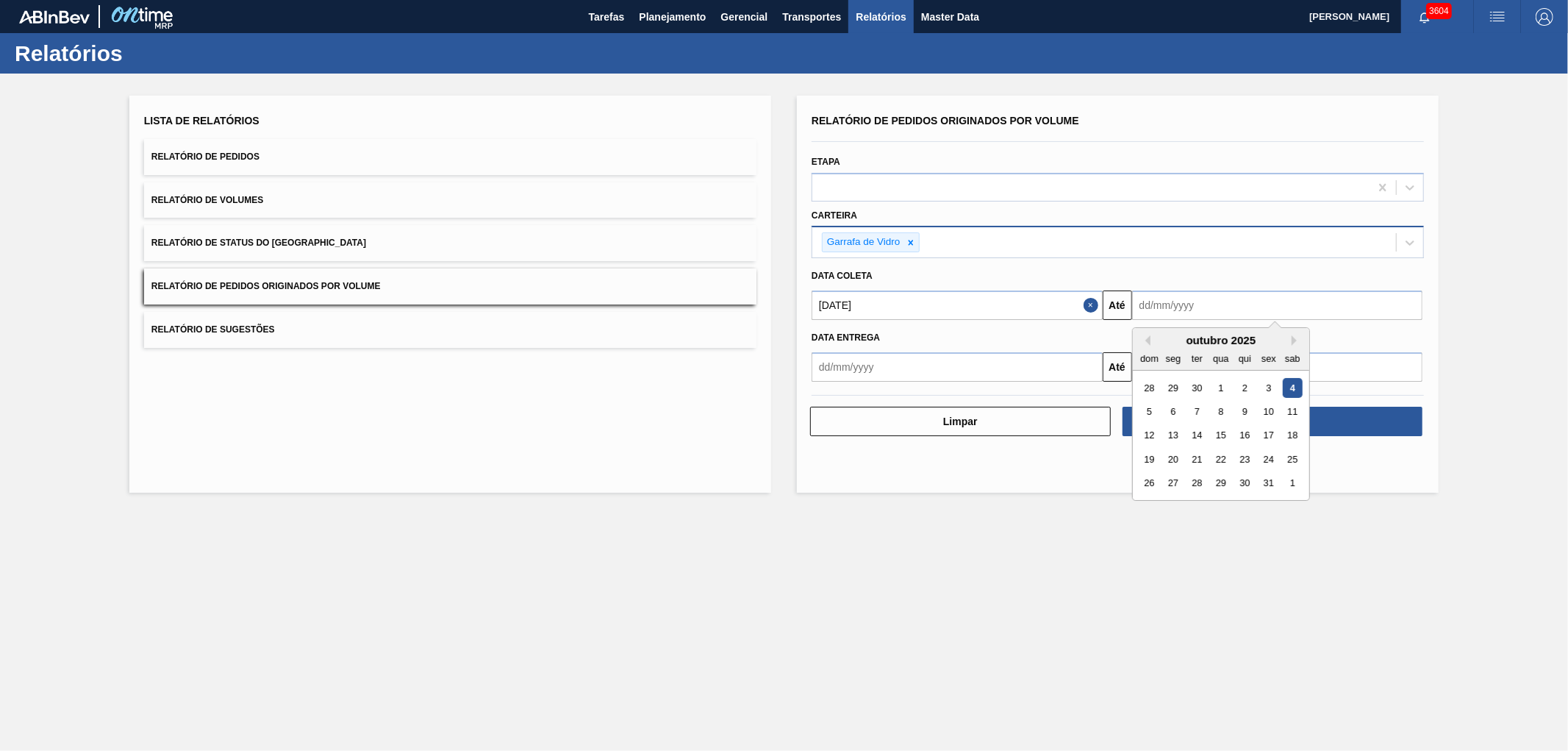
click at [1166, 294] on input "text" at bounding box center [1278, 305] width 291 height 30
click at [1151, 408] on div "5" at bounding box center [1150, 411] width 20 height 20
type input "[DATE]"
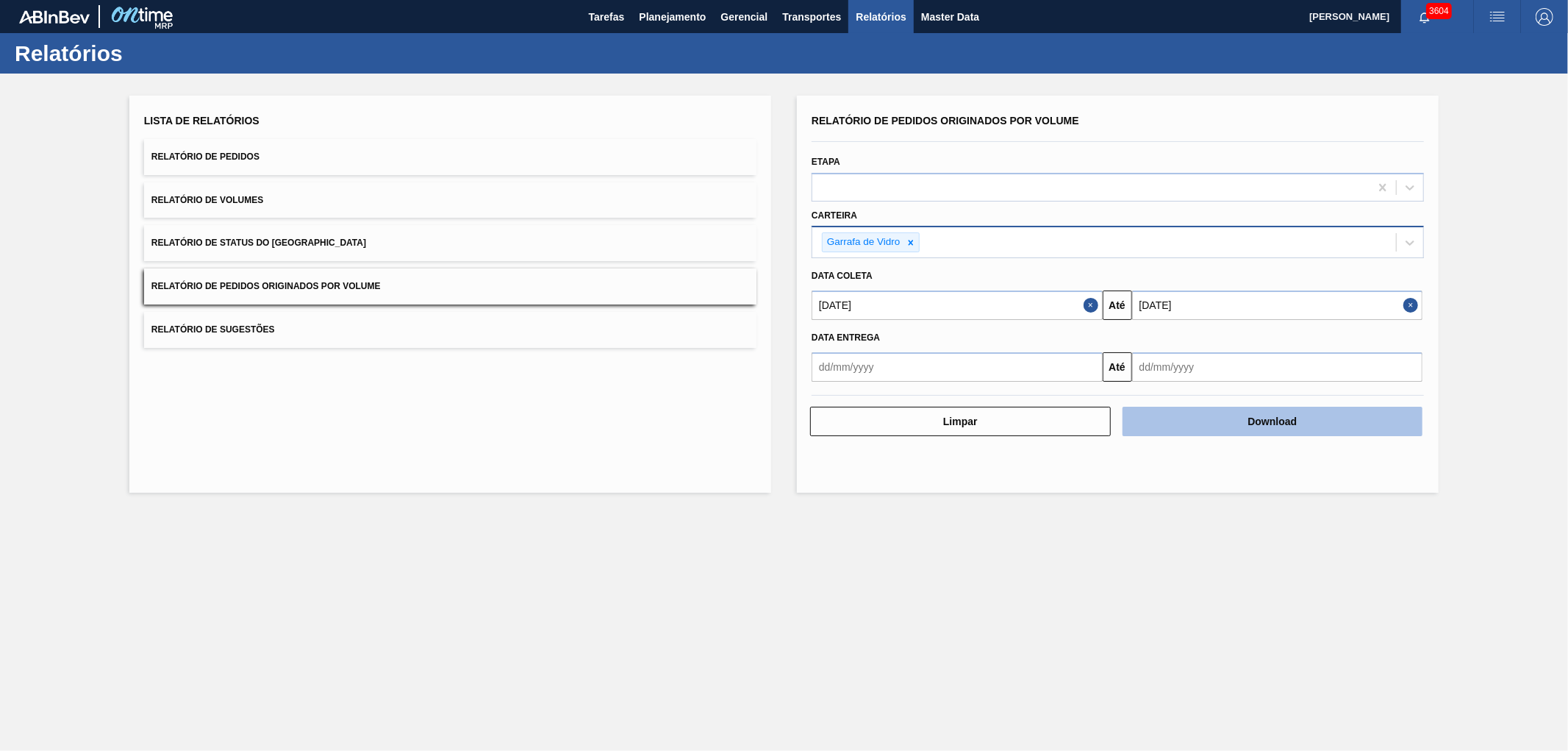
click at [1178, 416] on button "Download" at bounding box center [1272, 421] width 301 height 30
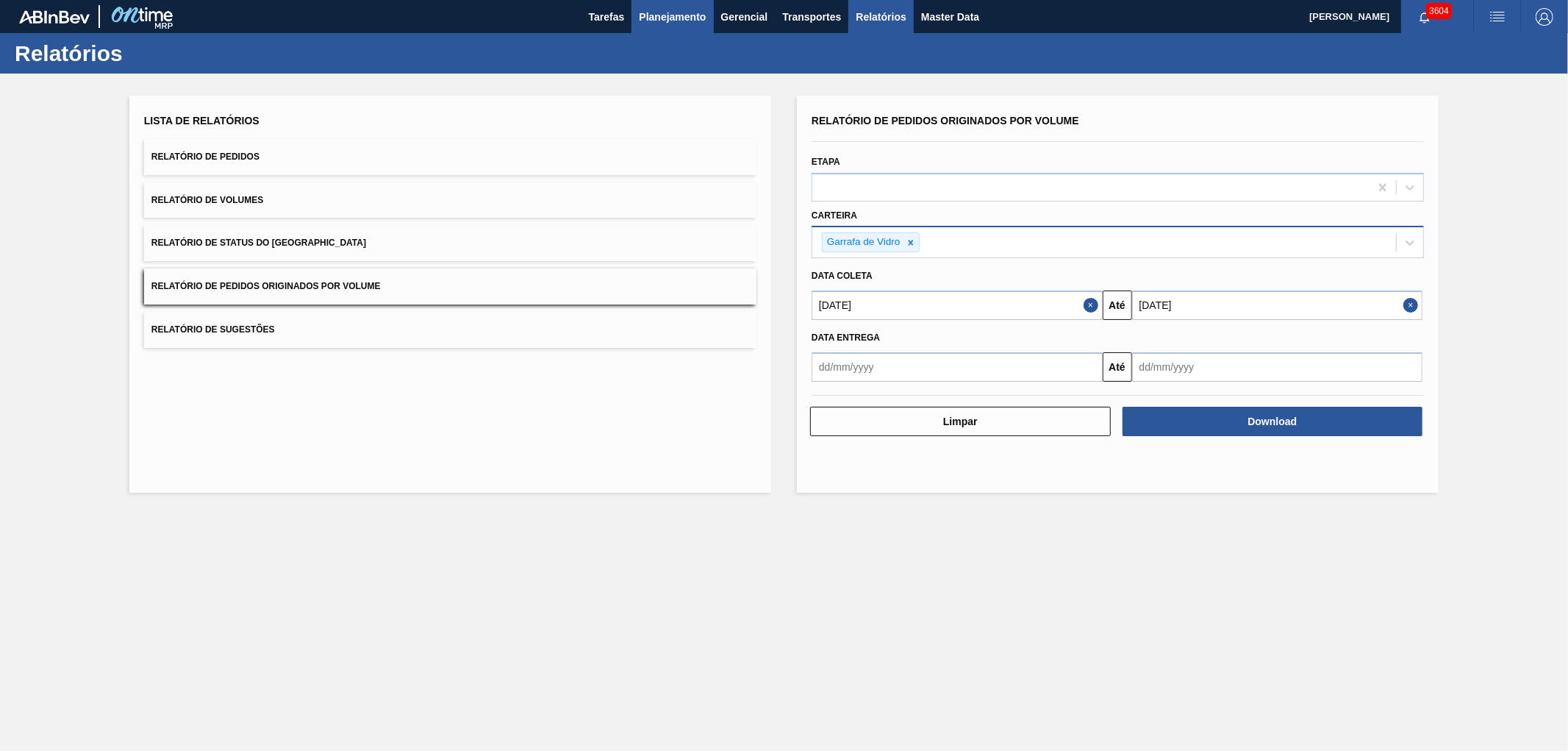
click at [640, 12] on span "Planejamento" at bounding box center [672, 17] width 67 height 18
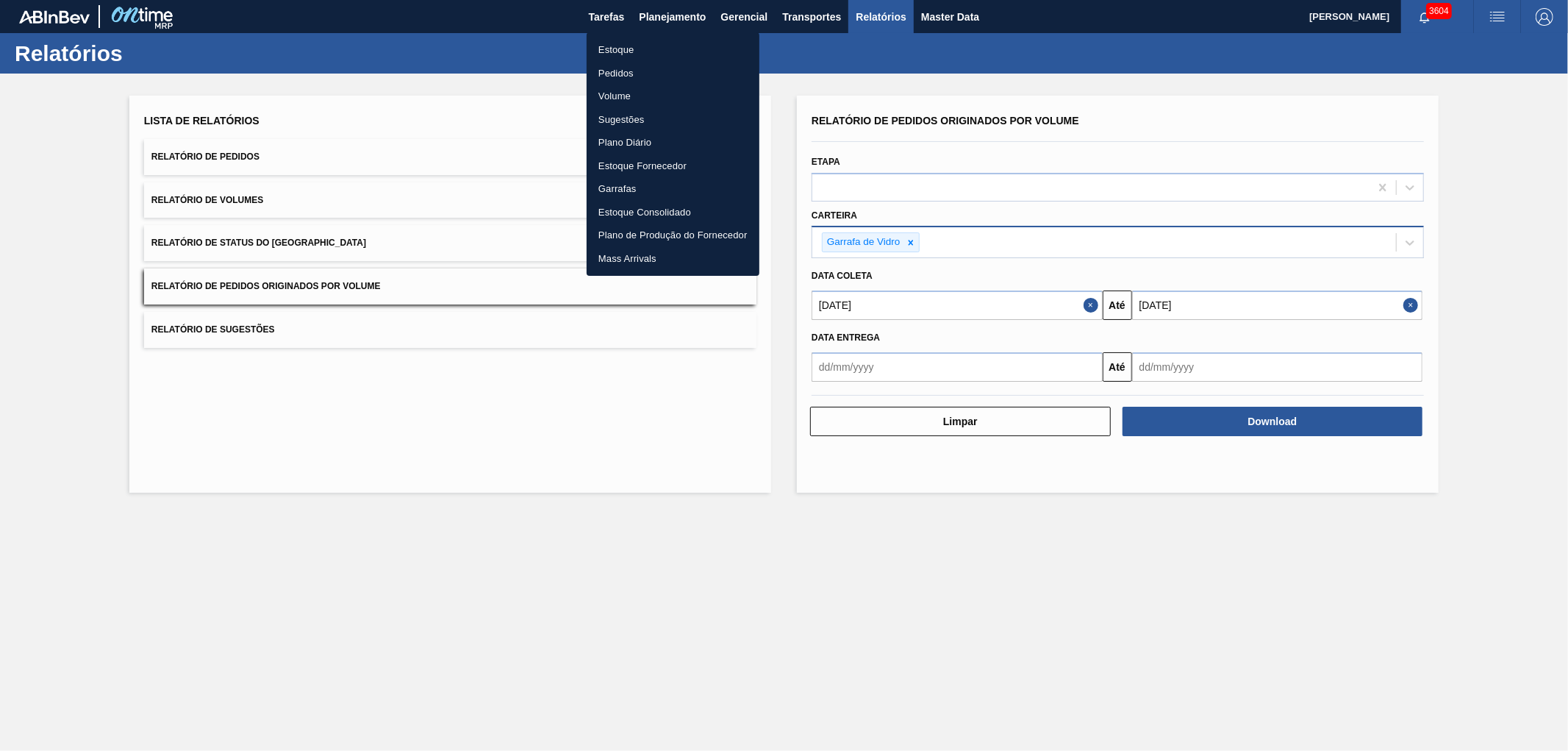
click at [622, 69] on li "Pedidos" at bounding box center [672, 73] width 173 height 23
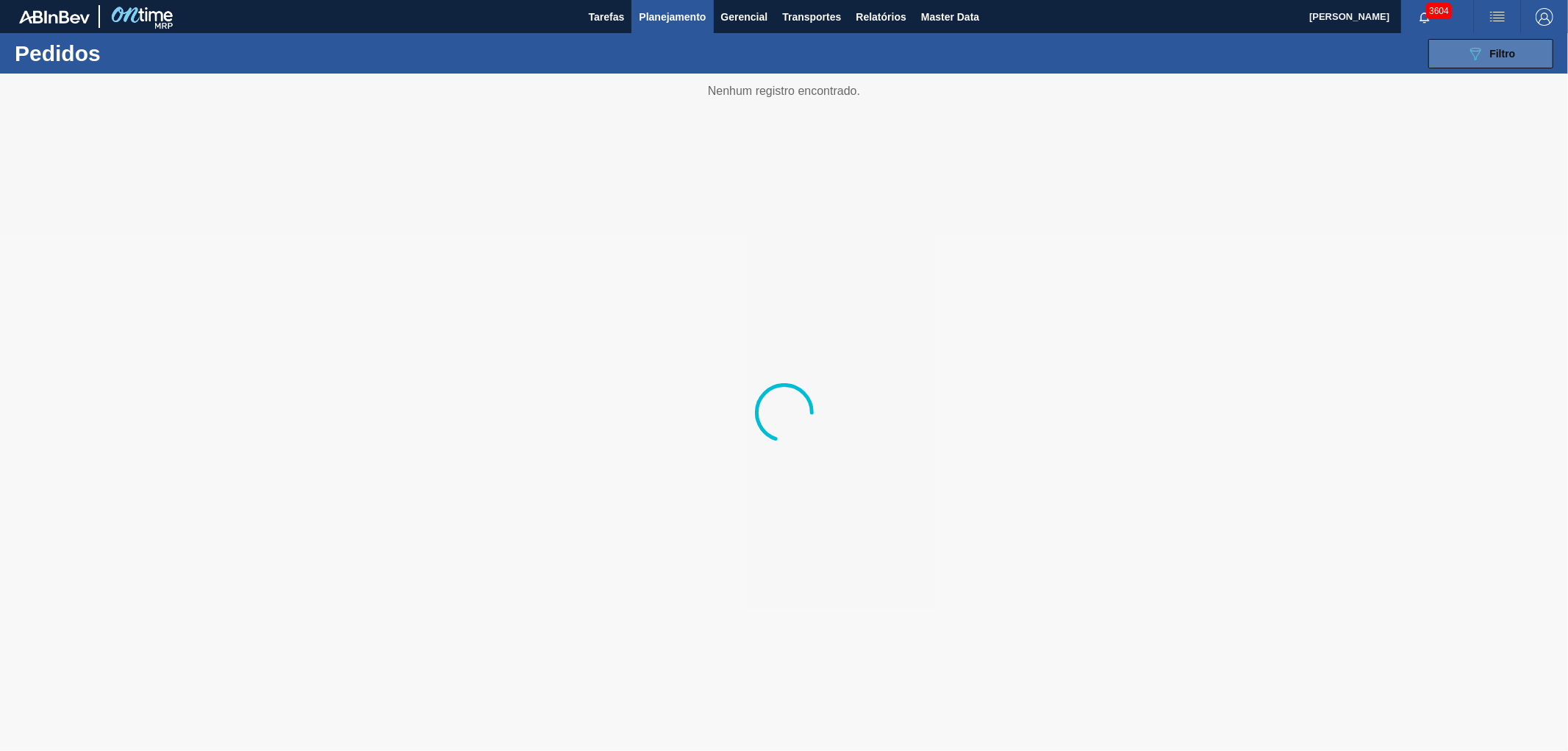
click at [1520, 57] on button "089F7B8B-B2A5-4AFE-B5C0-19BA573D28AC Filtro" at bounding box center [1491, 53] width 125 height 30
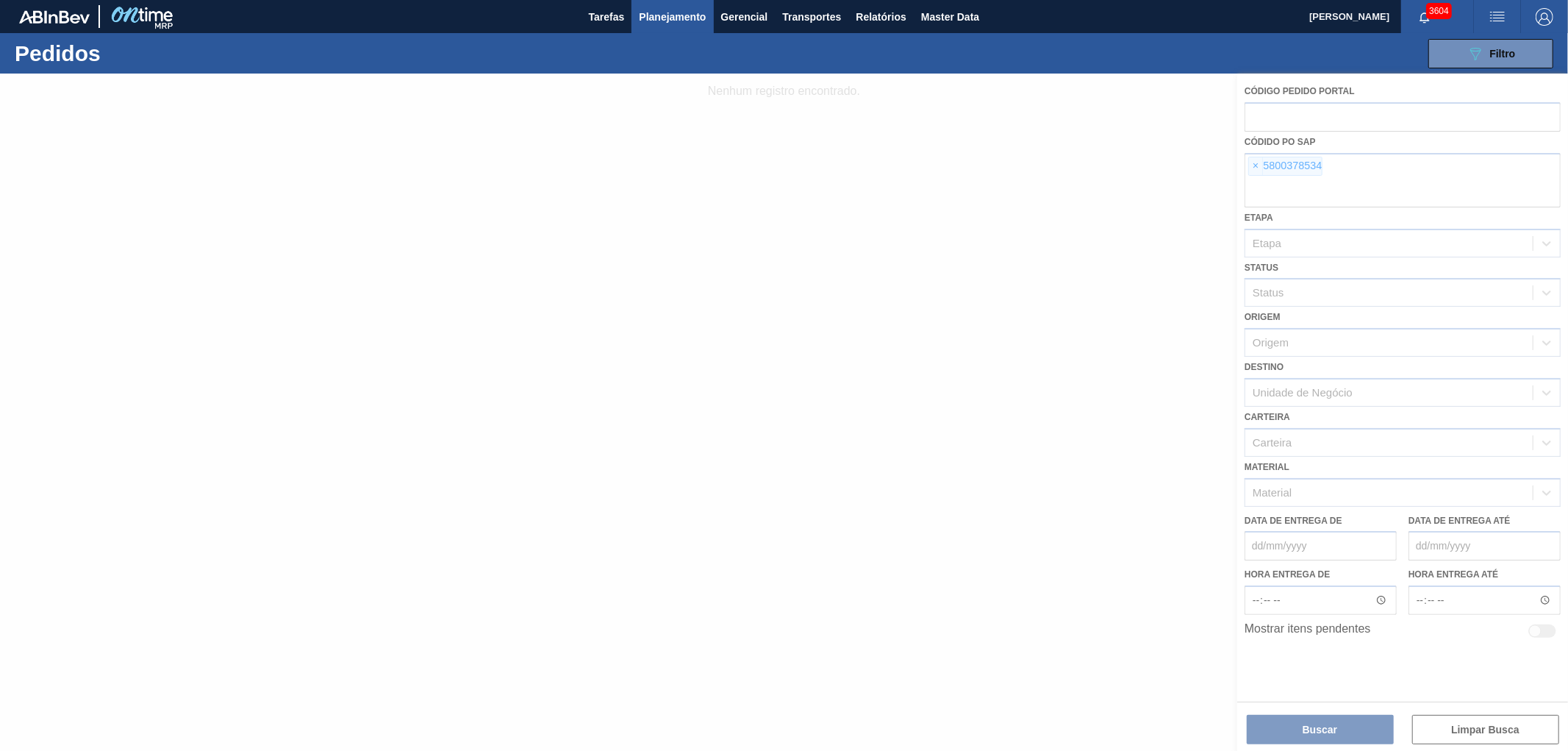
click at [1253, 165] on div at bounding box center [784, 411] width 1568 height 677
click at [1253, 165] on span "×" at bounding box center [1255, 166] width 14 height 18
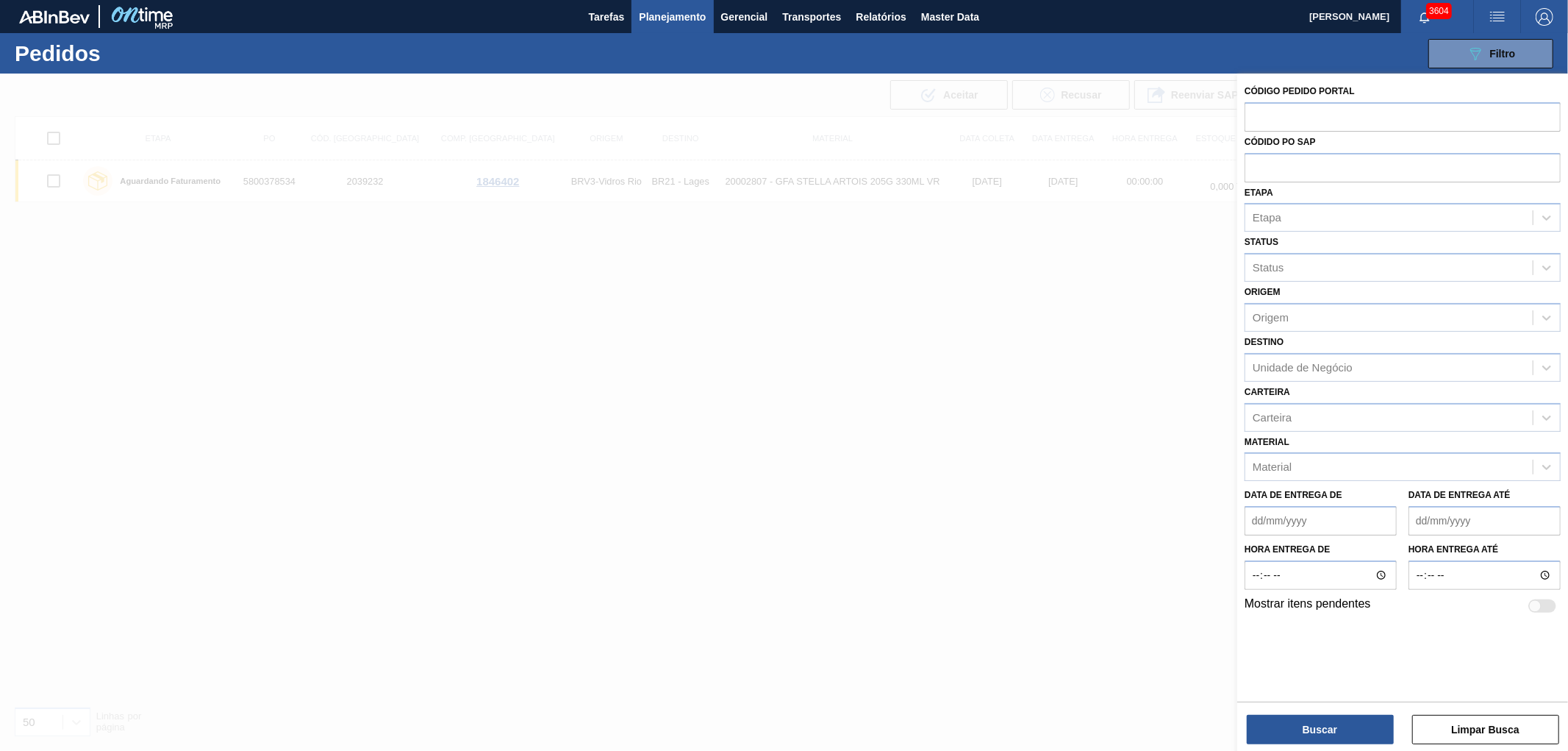
click at [1253, 165] on input "text" at bounding box center [1403, 166] width 316 height 28
paste input "5800379685"
type input "5800379685"
click at [1287, 723] on button "Buscar" at bounding box center [1320, 729] width 147 height 30
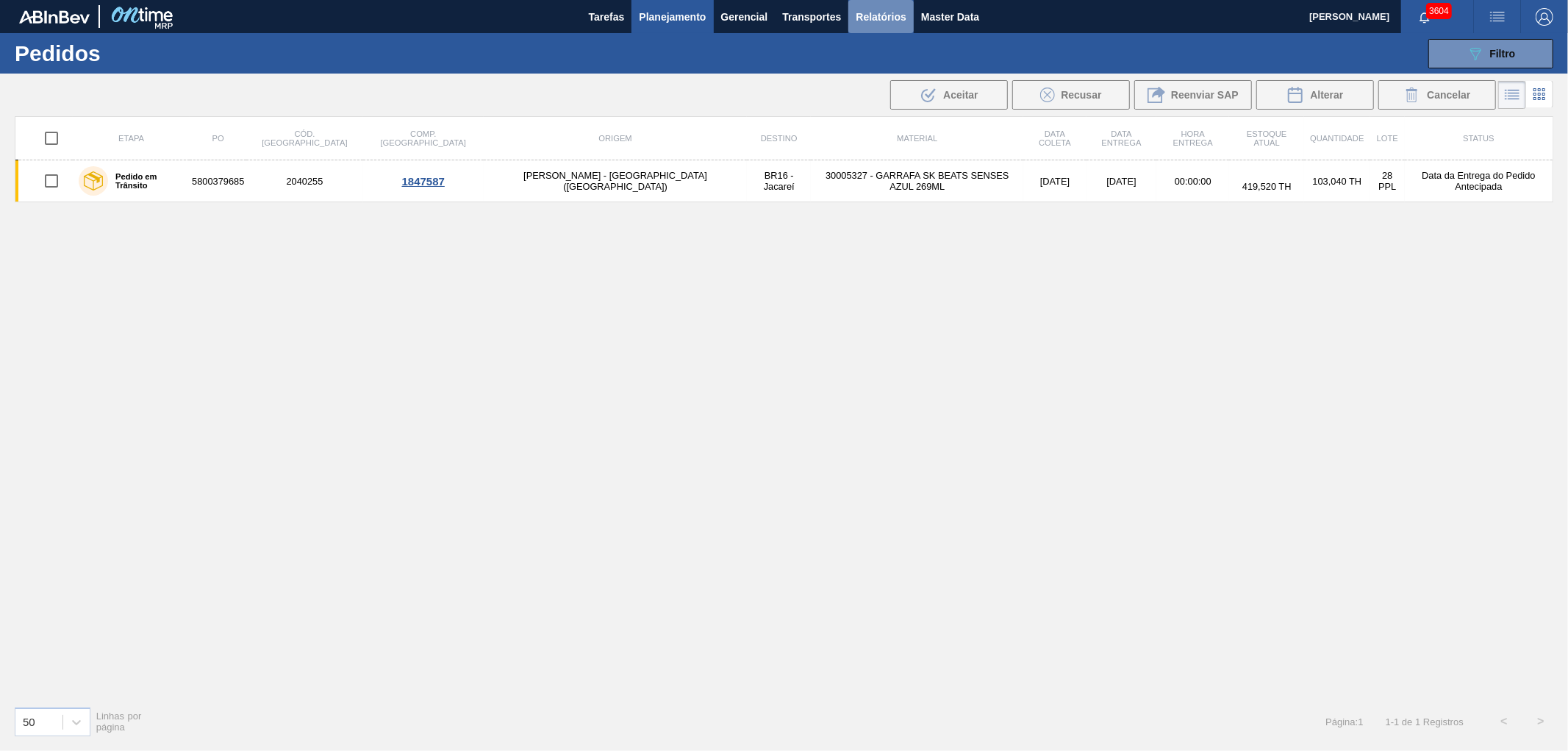
click at [873, 15] on span "Relatórios" at bounding box center [880, 17] width 50 height 18
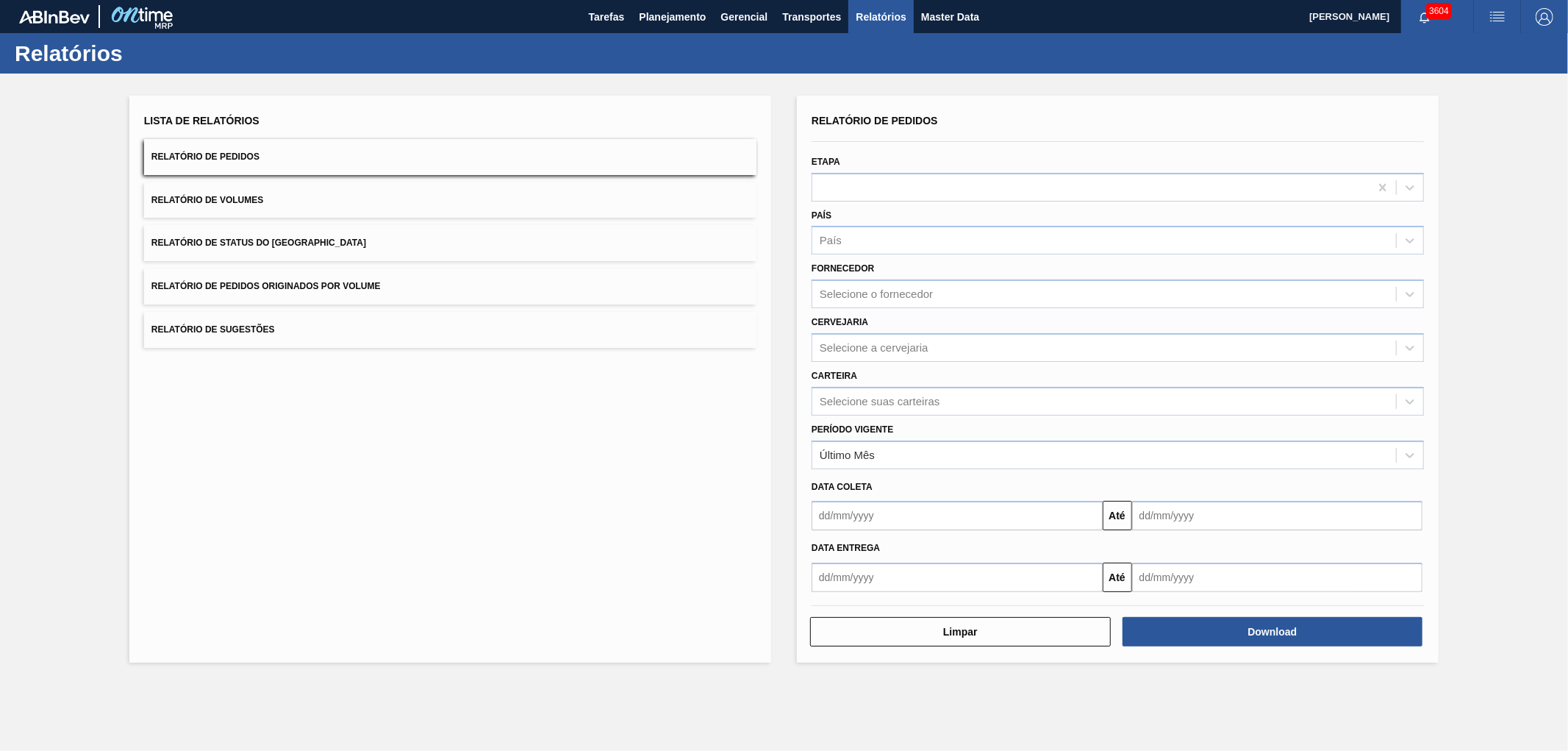
click at [443, 278] on button "Relatório de Pedidos Originados por Volume" at bounding box center [450, 286] width 613 height 36
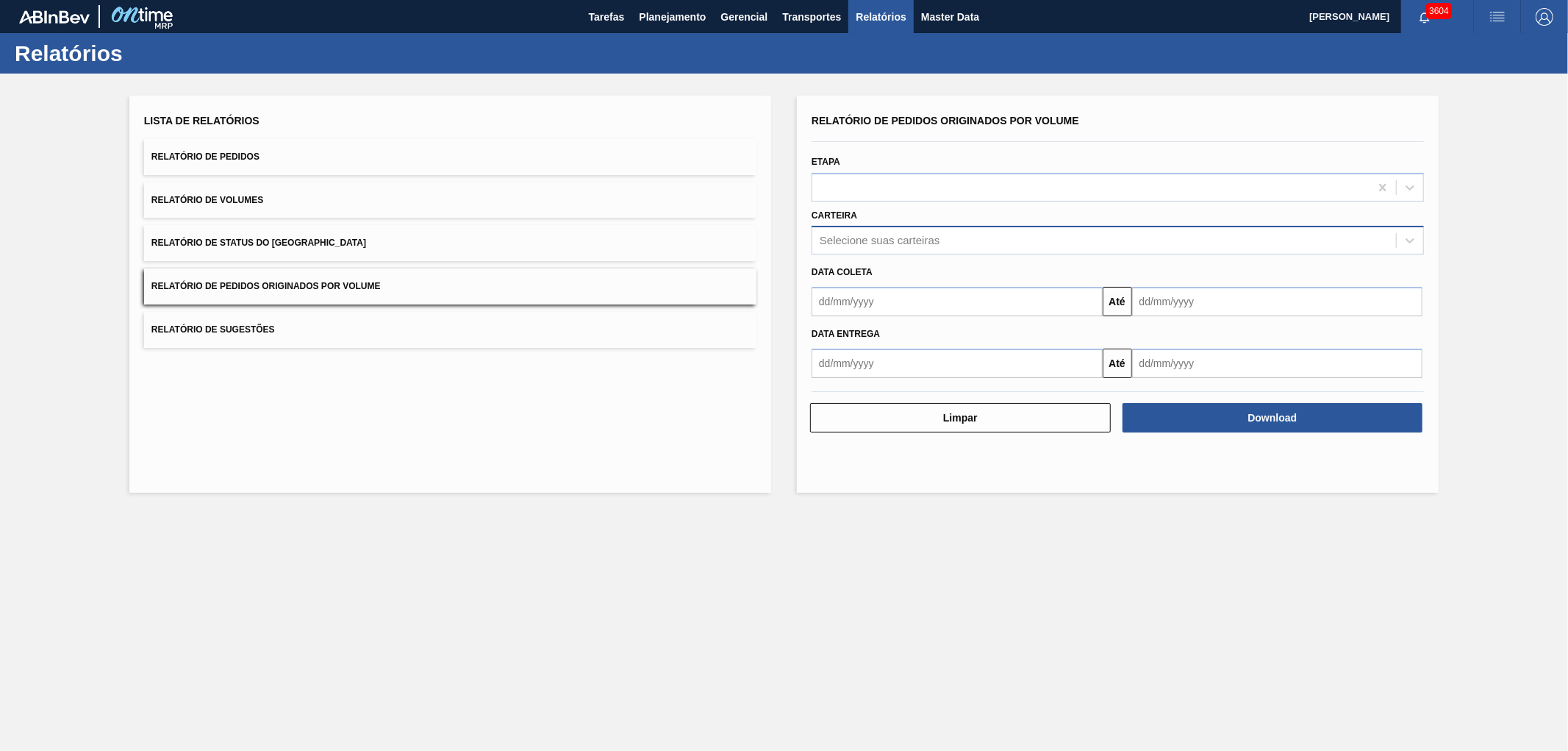
click at [901, 235] on div "Selecione suas carteiras" at bounding box center [879, 241] width 120 height 13
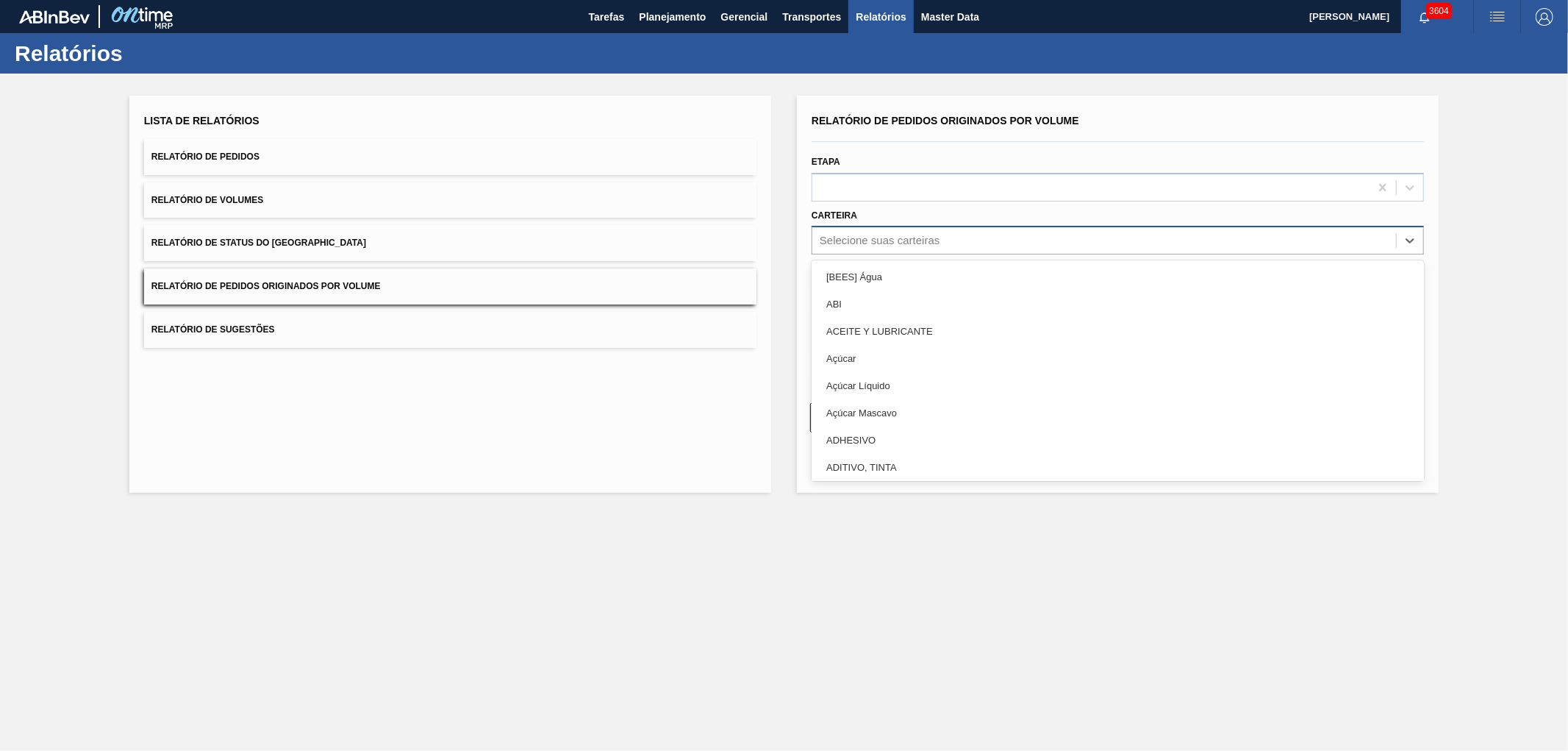
type input "b"
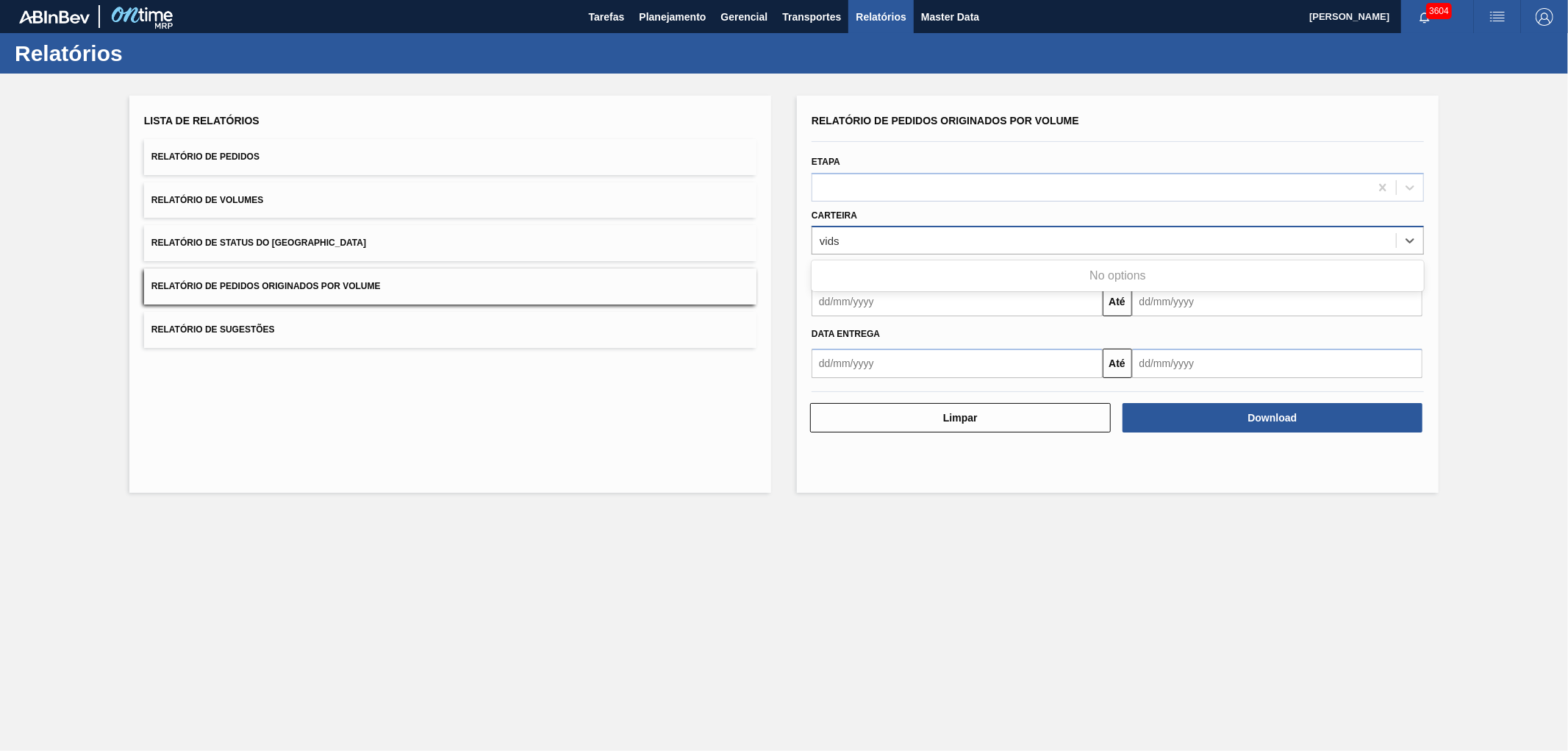
type input "vid"
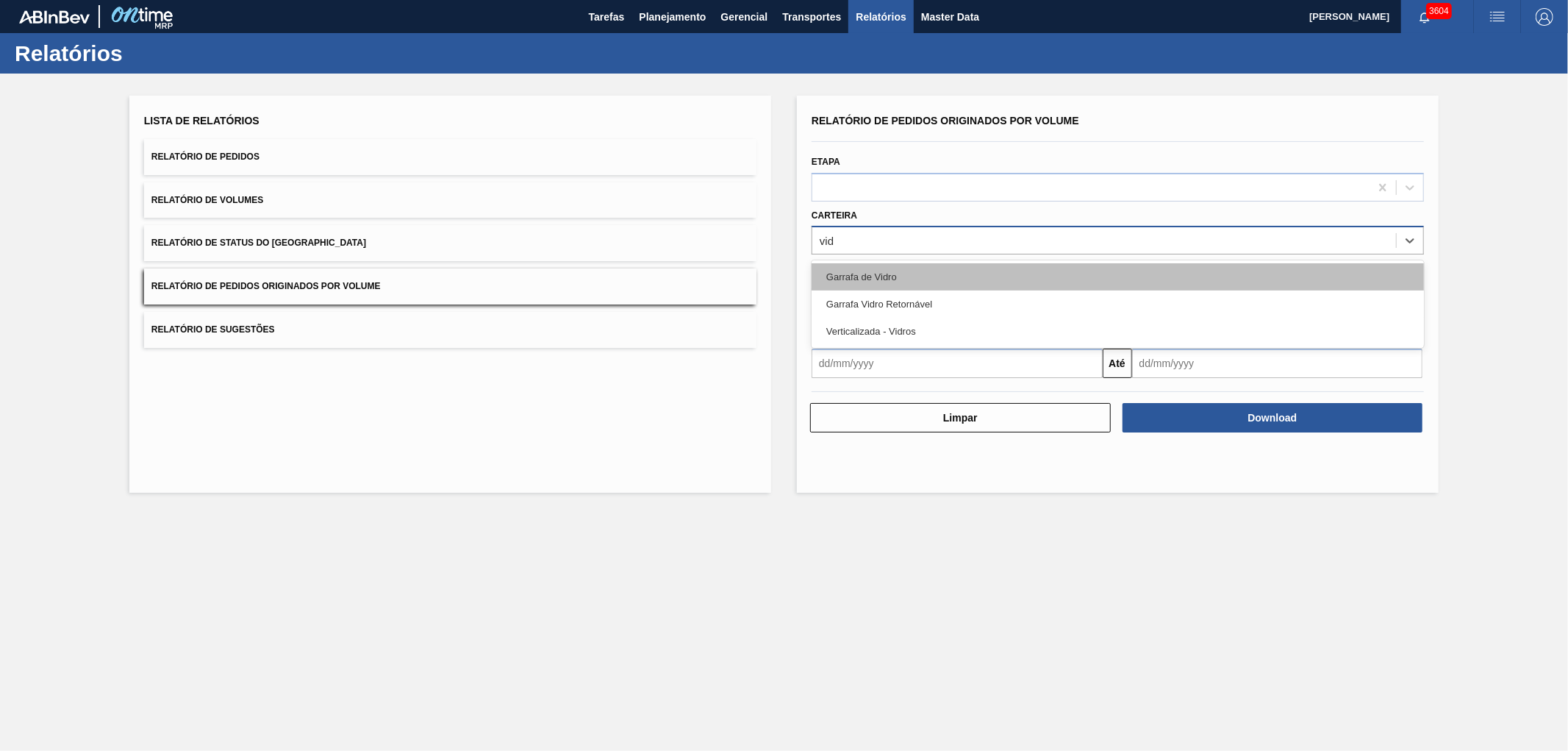
click at [865, 282] on div "Garrafa de Vidro" at bounding box center [1118, 277] width 613 height 27
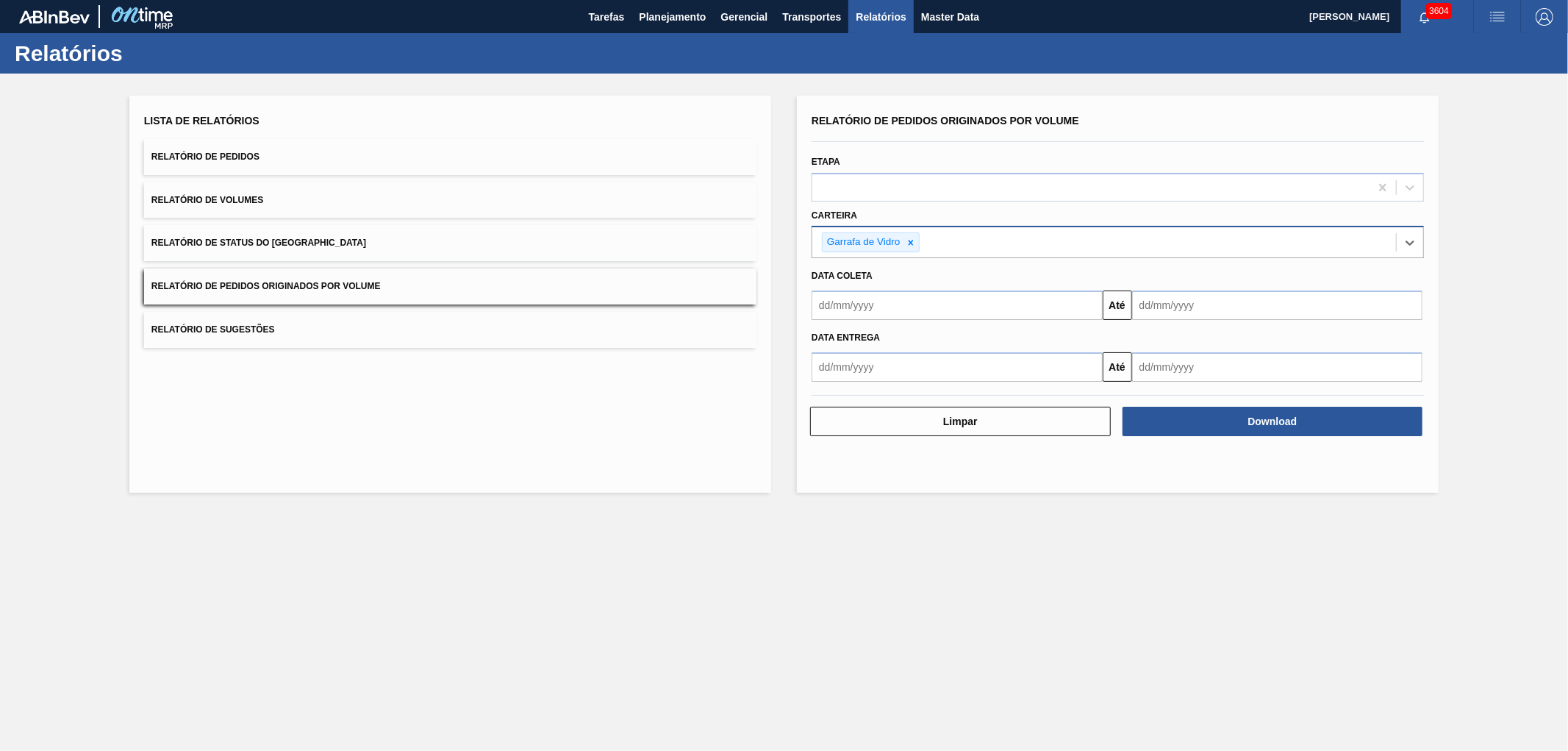
click at [908, 292] on input "text" at bounding box center [957, 305] width 291 height 30
click at [826, 335] on button "Previous Month" at bounding box center [824, 340] width 10 height 10
click at [864, 380] on div "31 1 2 3 4 5 6" at bounding box center [900, 388] width 167 height 23
click at [861, 380] on div "1" at bounding box center [853, 388] width 20 height 20
type input "[DATE]"
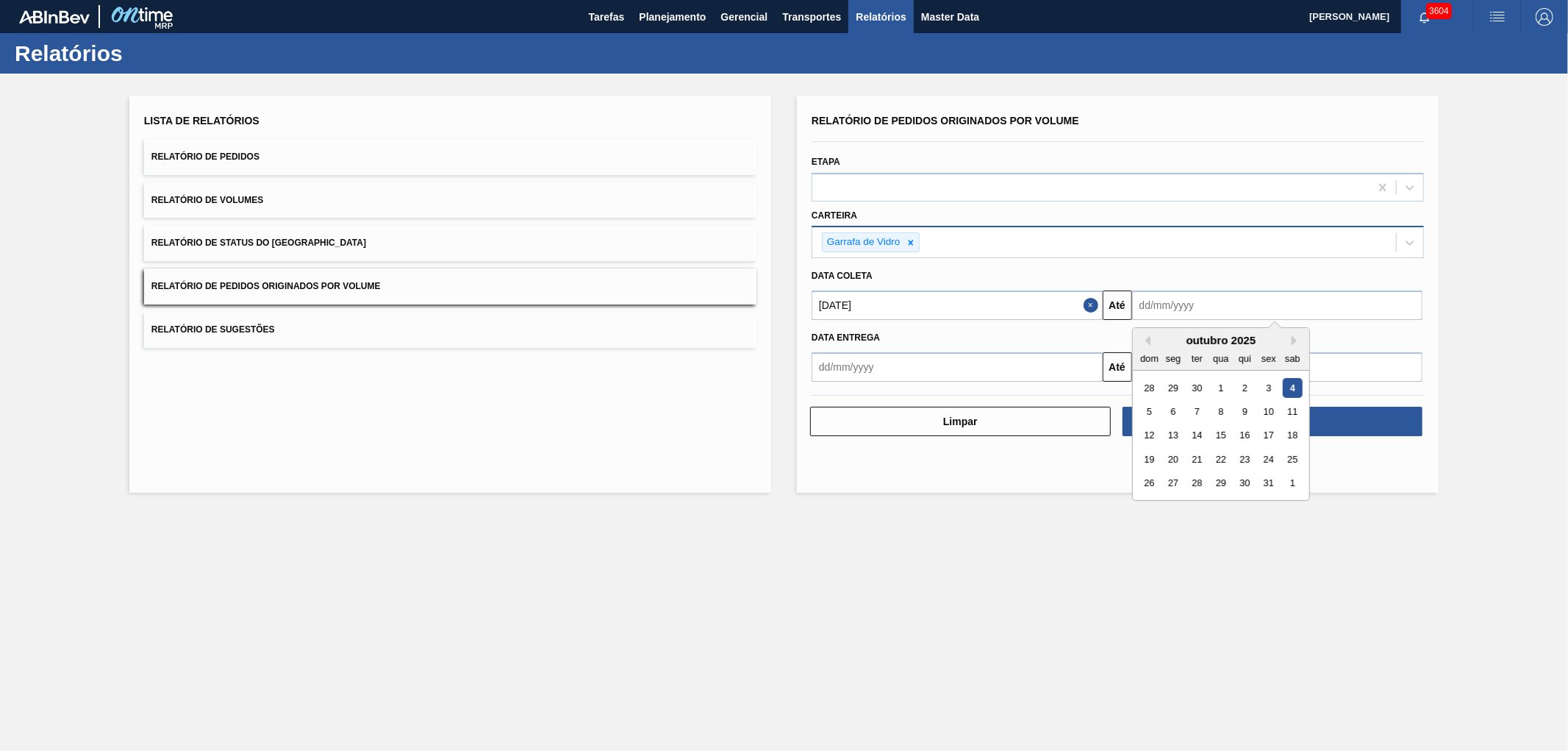
click at [1226, 290] on input "text" at bounding box center [1278, 305] width 291 height 30
click at [1152, 408] on div "5" at bounding box center [1150, 411] width 20 height 20
type input "[DATE]"
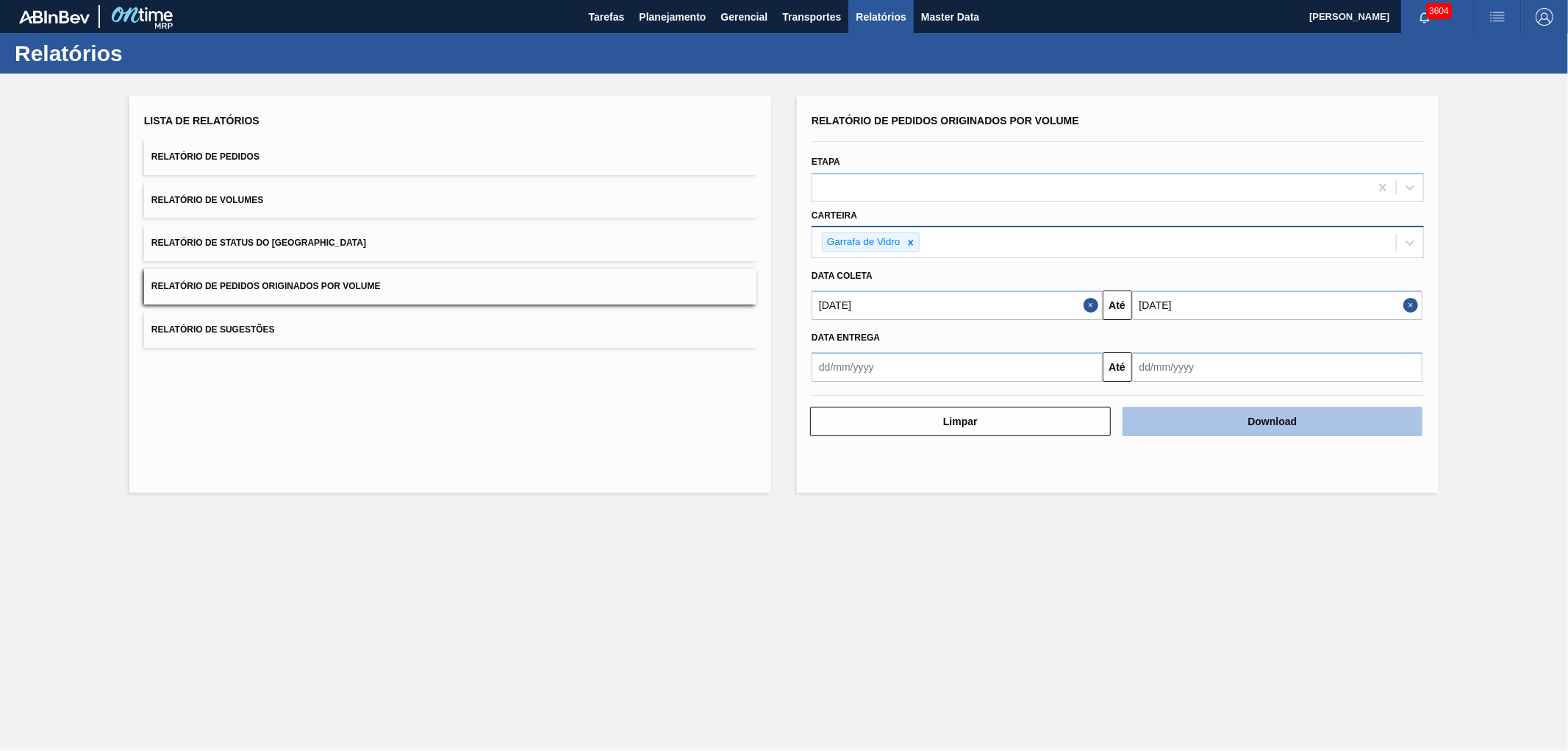
click at [1165, 413] on button "Download" at bounding box center [1272, 421] width 301 height 30
click at [906, 247] on div at bounding box center [911, 242] width 16 height 18
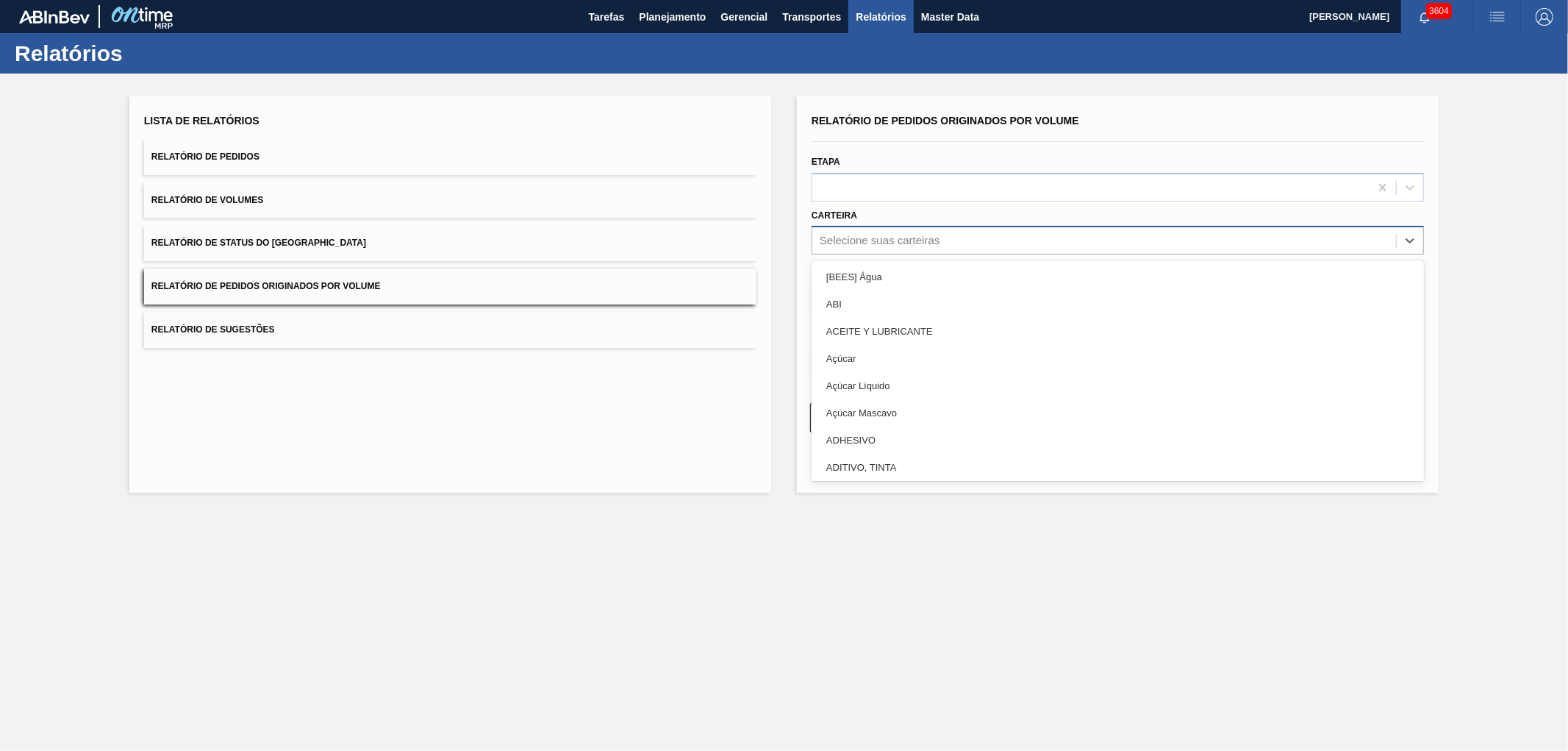
click at [909, 241] on div "Selecione suas carteiras" at bounding box center [879, 241] width 120 height 13
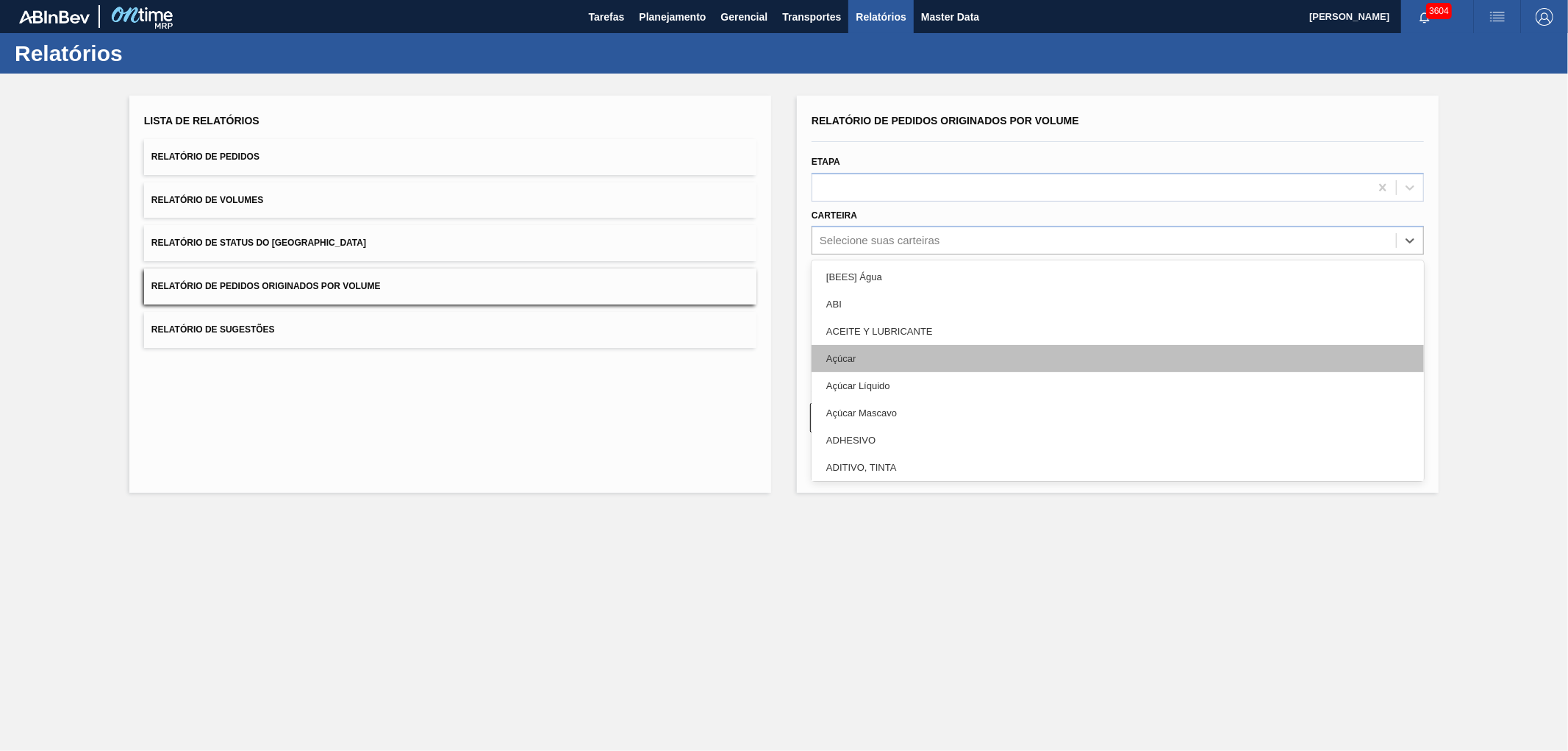
click at [841, 361] on div "Açúcar" at bounding box center [1118, 359] width 613 height 27
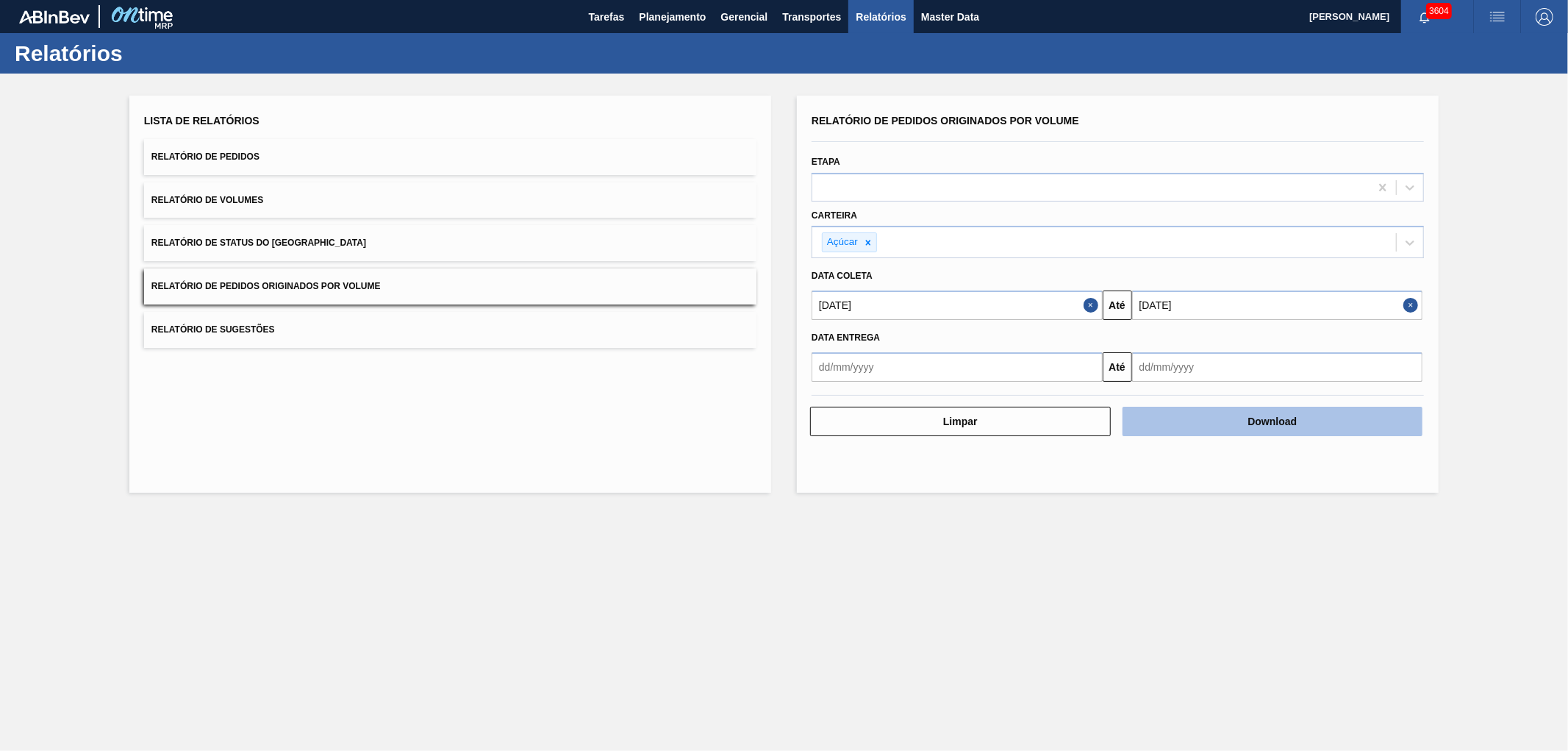
click at [1226, 416] on button "Download" at bounding box center [1272, 421] width 301 height 30
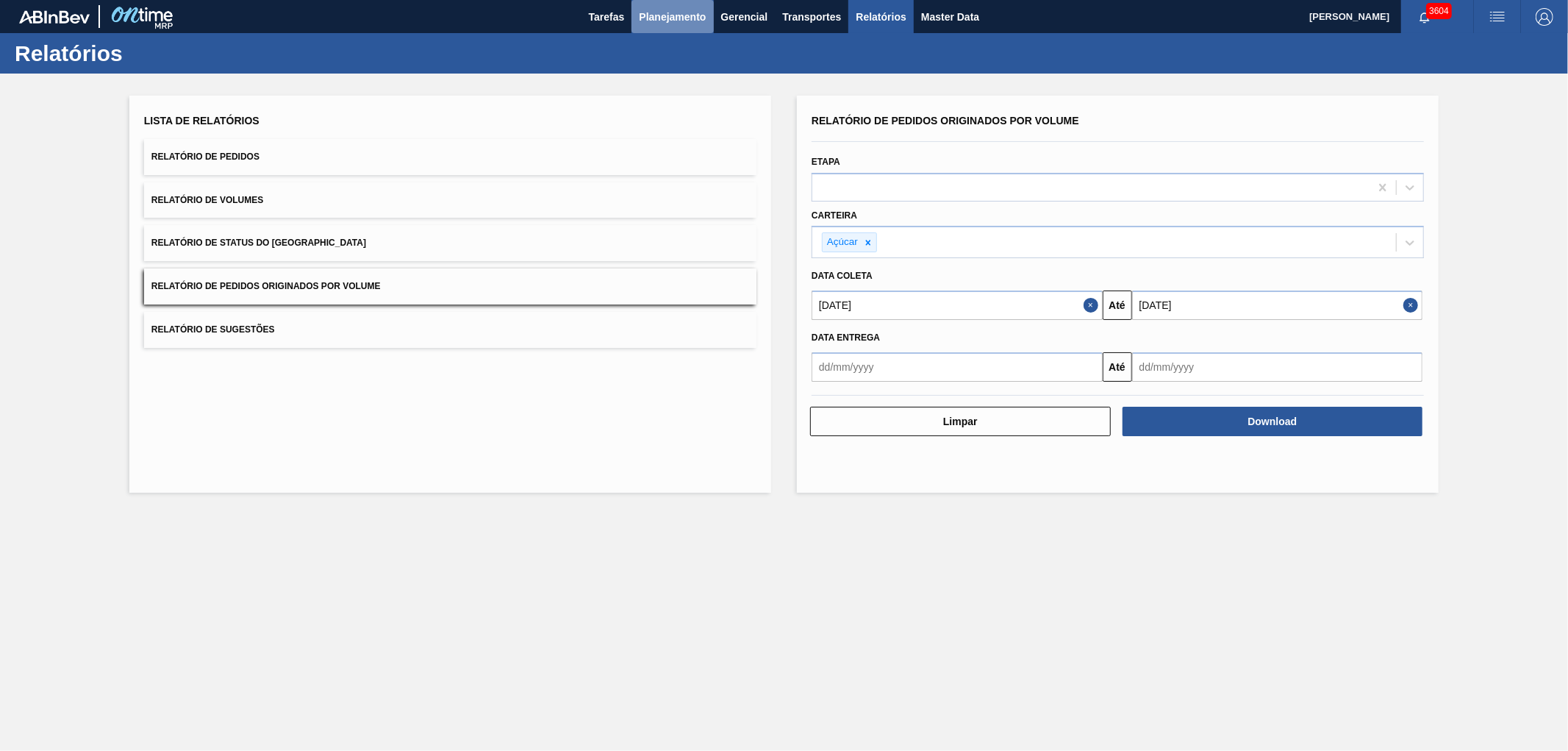
click at [663, 8] on span "Planejamento" at bounding box center [672, 17] width 67 height 18
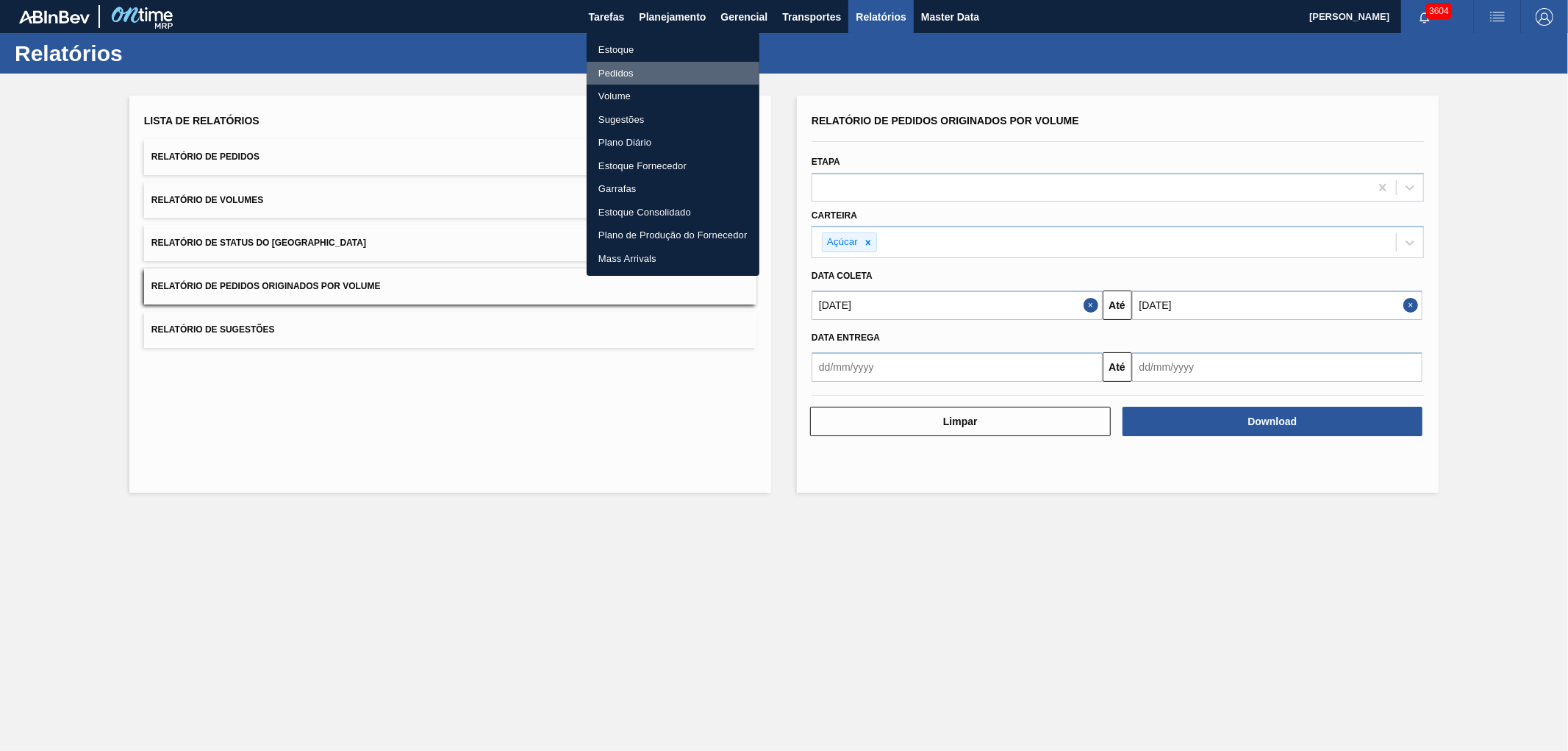
click at [617, 71] on li "Pedidos" at bounding box center [672, 73] width 173 height 23
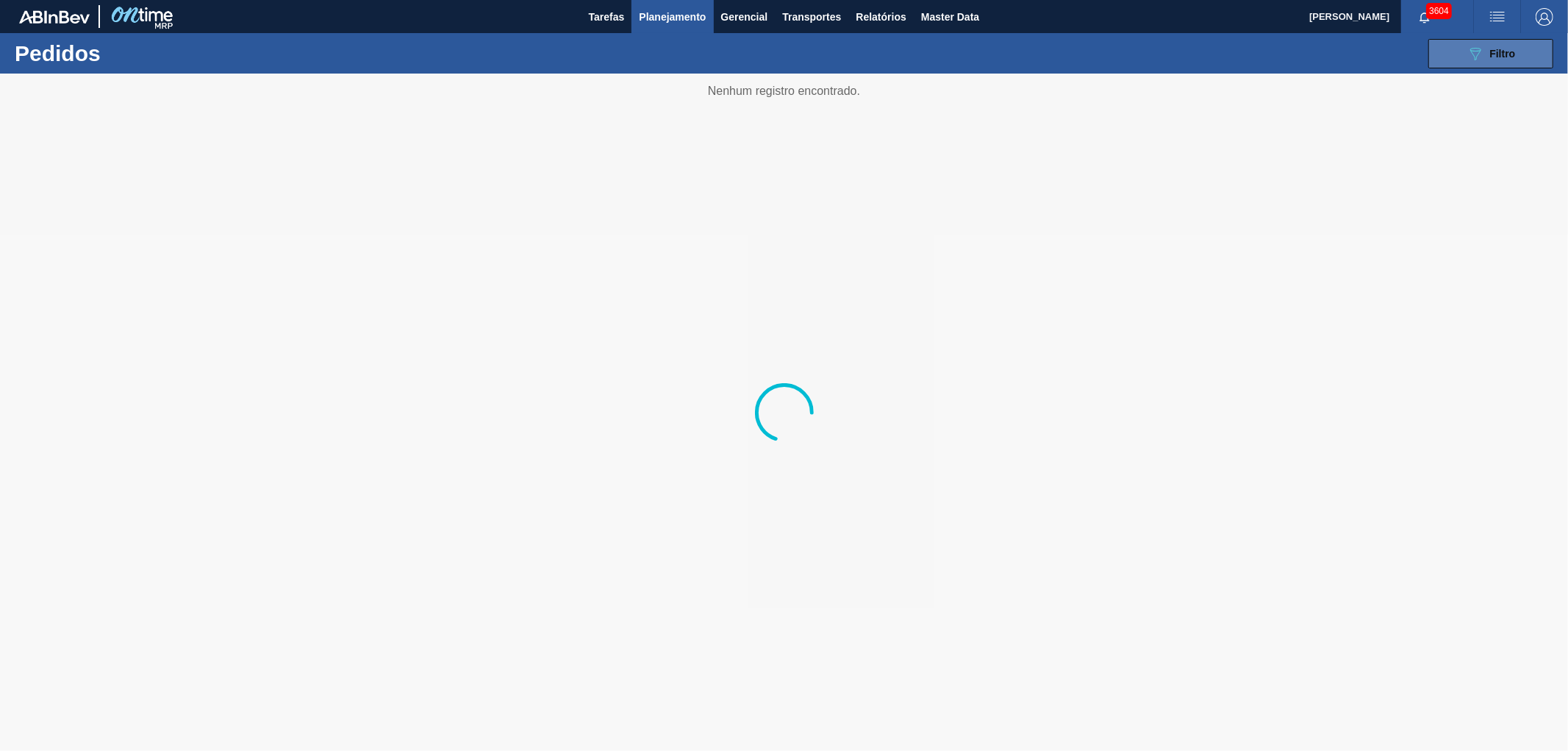
click at [1478, 60] on icon "089F7B8B-B2A5-4AFE-B5C0-19BA573D28AC" at bounding box center [1476, 54] width 18 height 18
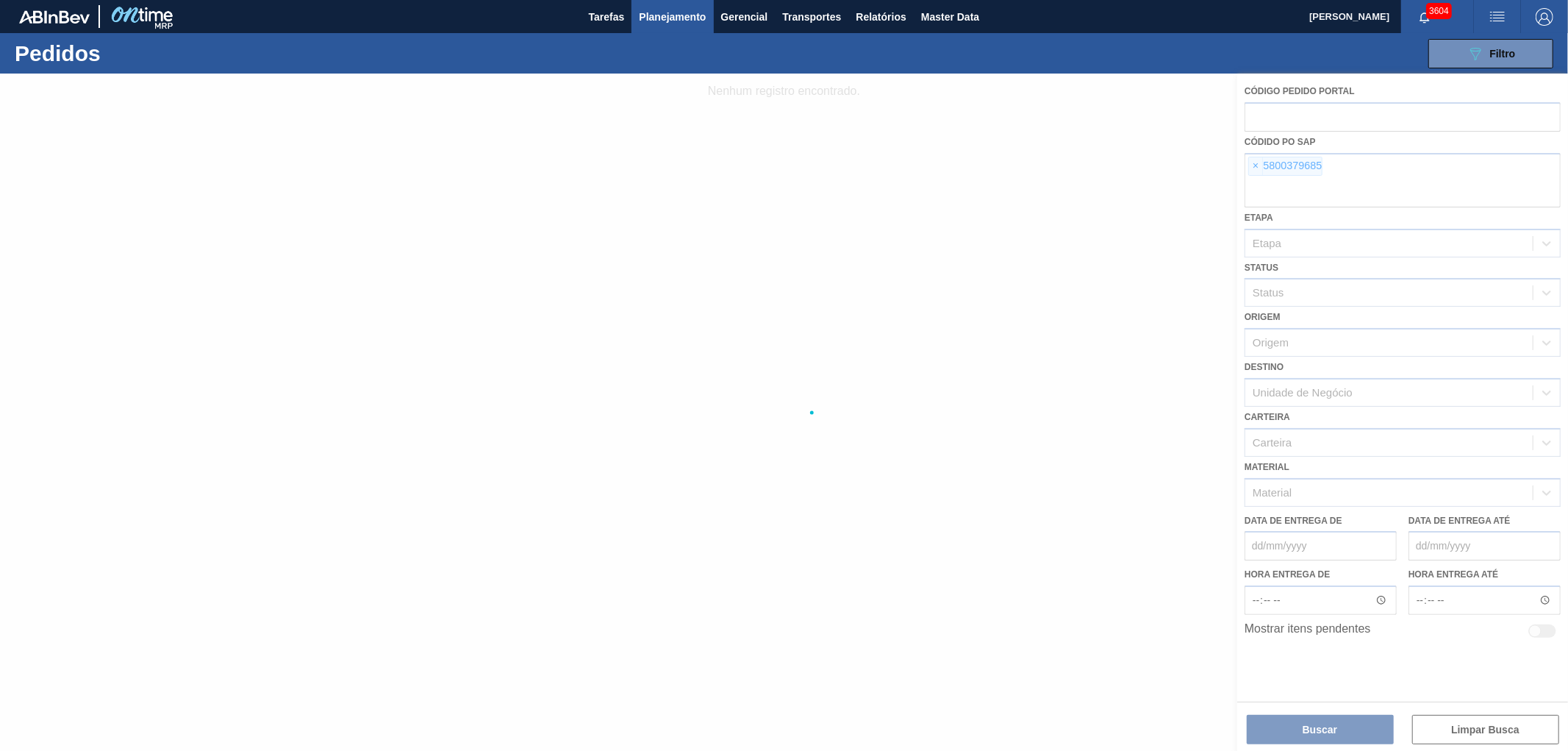
click at [1263, 159] on div at bounding box center [784, 411] width 1568 height 677
click at [1261, 164] on div at bounding box center [784, 411] width 1568 height 677
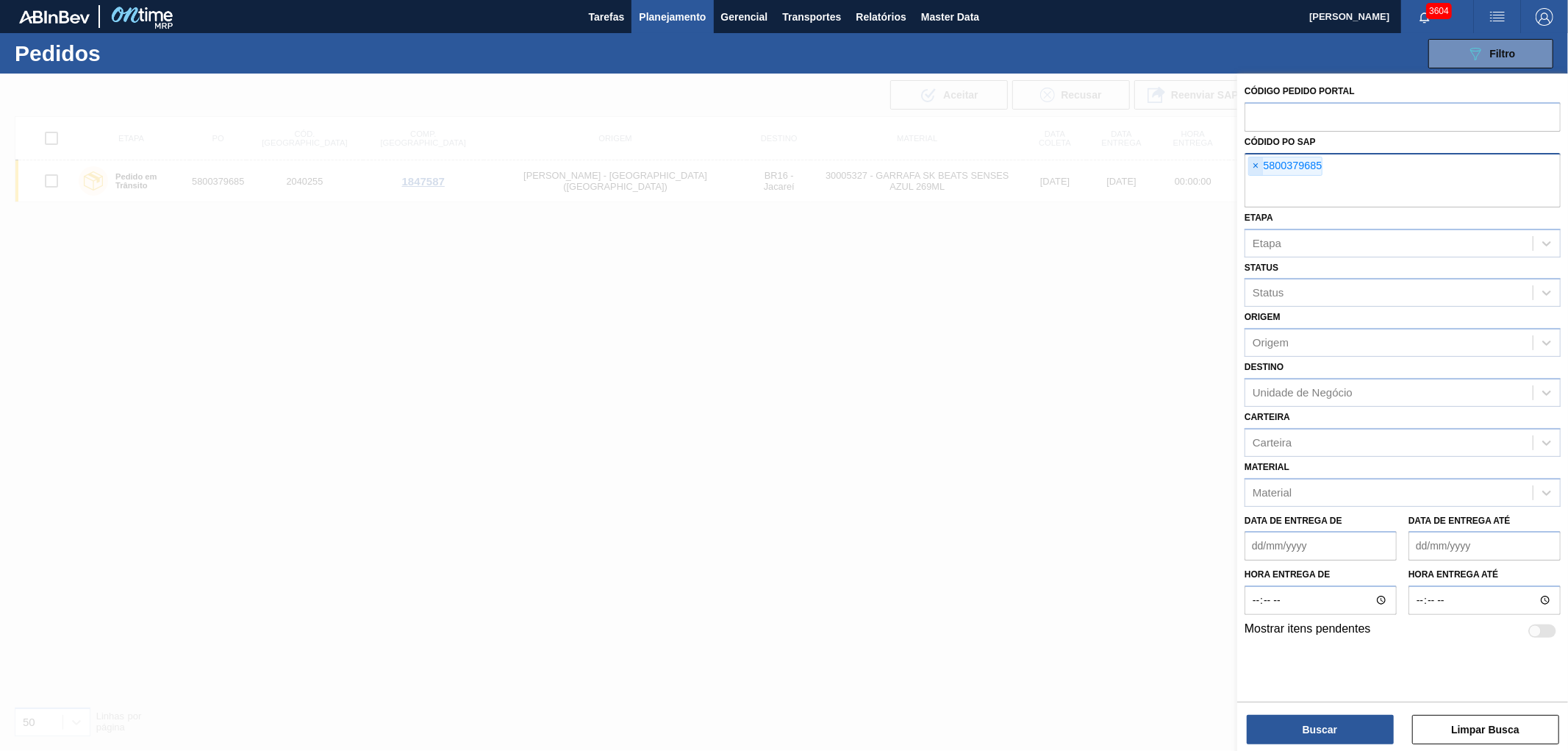
click at [1252, 165] on span "×" at bounding box center [1255, 166] width 14 height 18
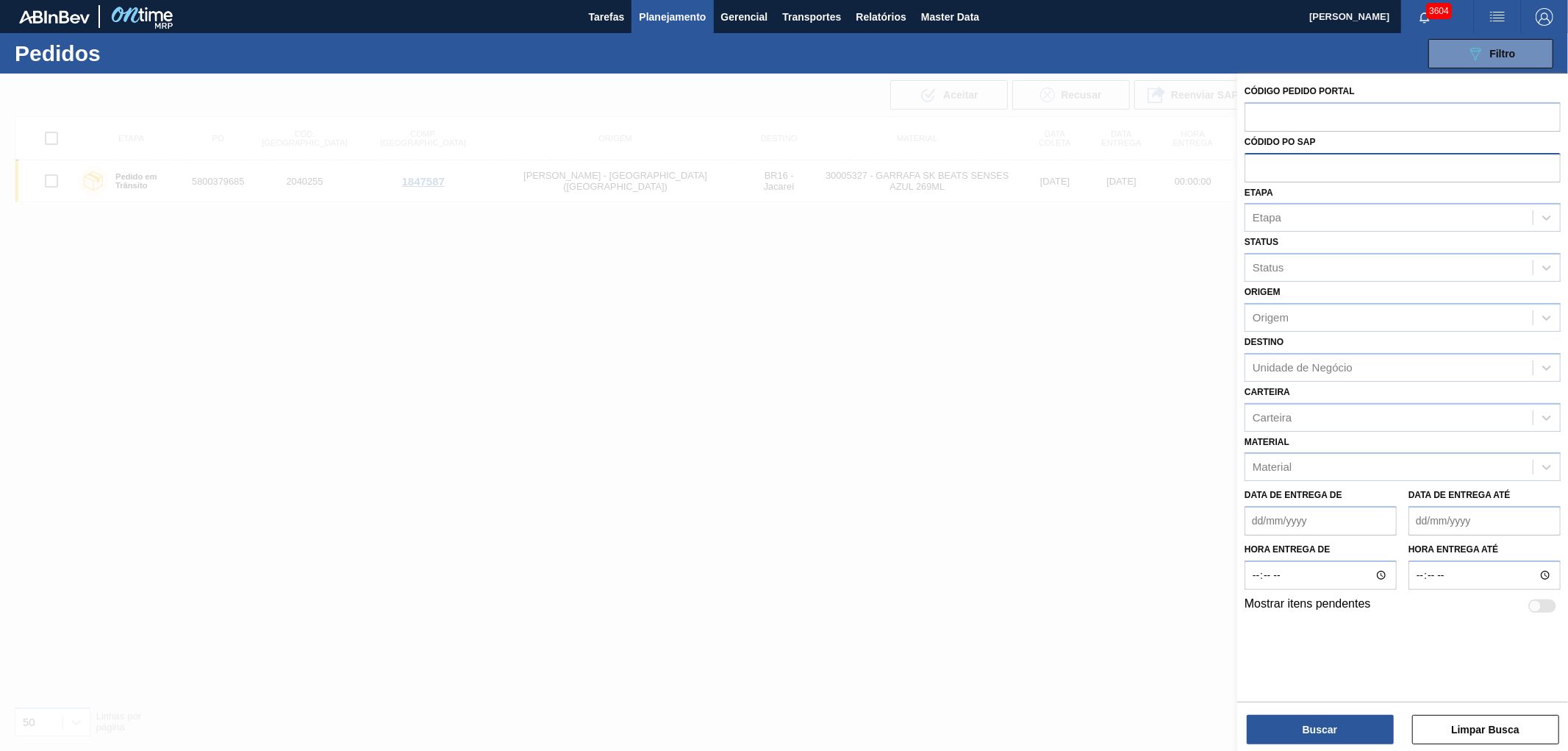
click at [1273, 172] on input "text" at bounding box center [1403, 166] width 316 height 28
paste input "text"
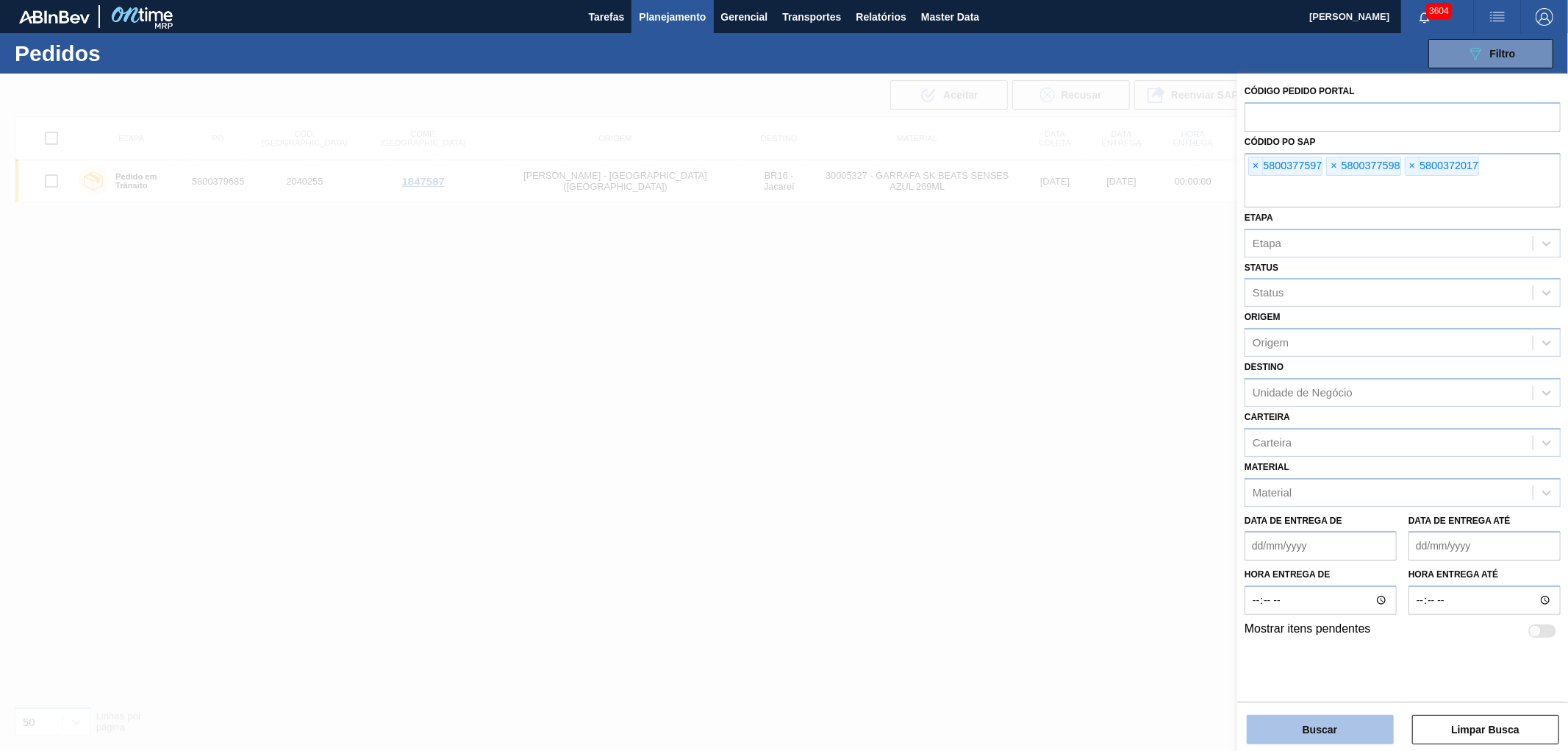
click at [1298, 731] on button "Buscar" at bounding box center [1320, 729] width 147 height 30
